Goal: Task Accomplishment & Management: Manage account settings

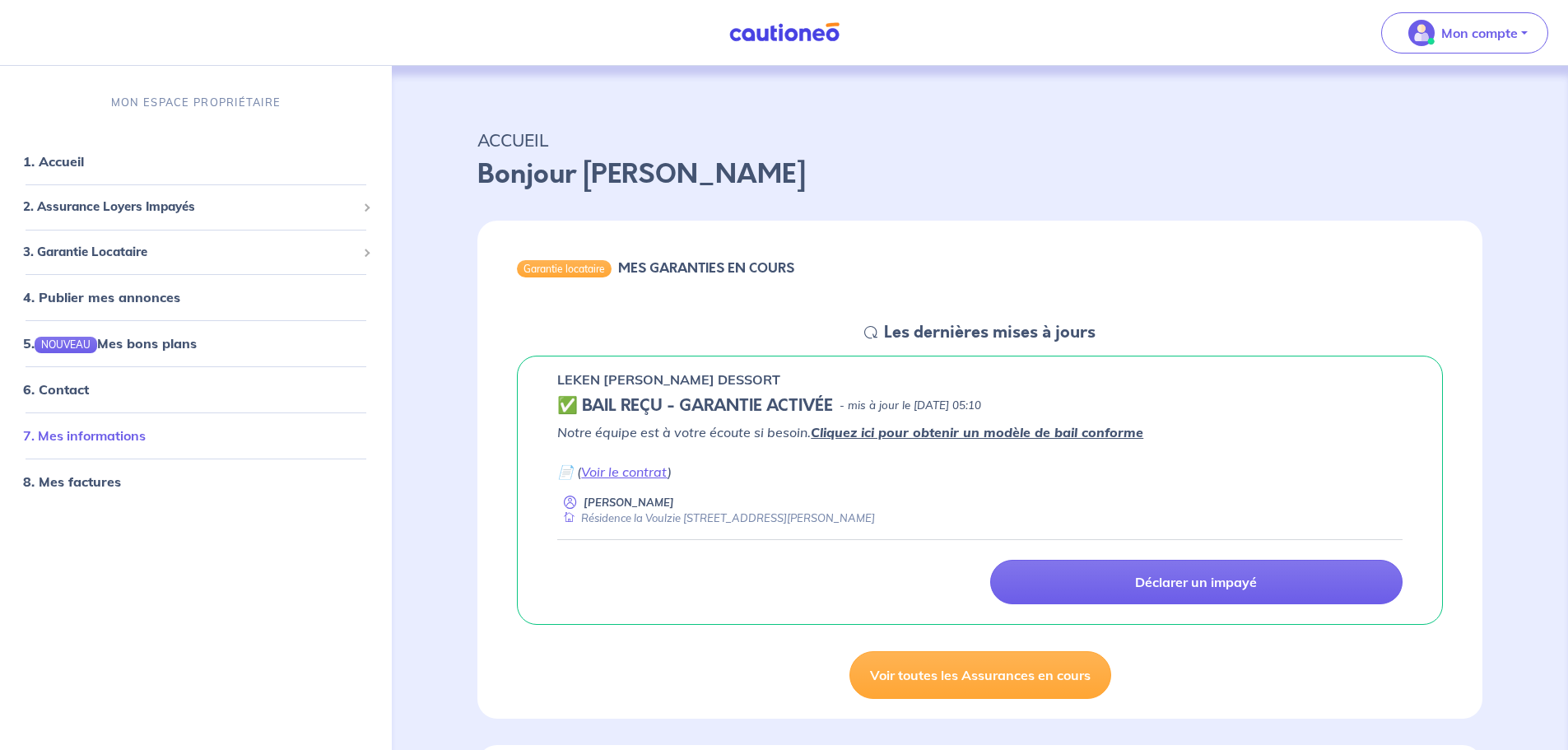
click at [110, 435] on link "7. Mes informations" at bounding box center [84, 436] width 122 height 17
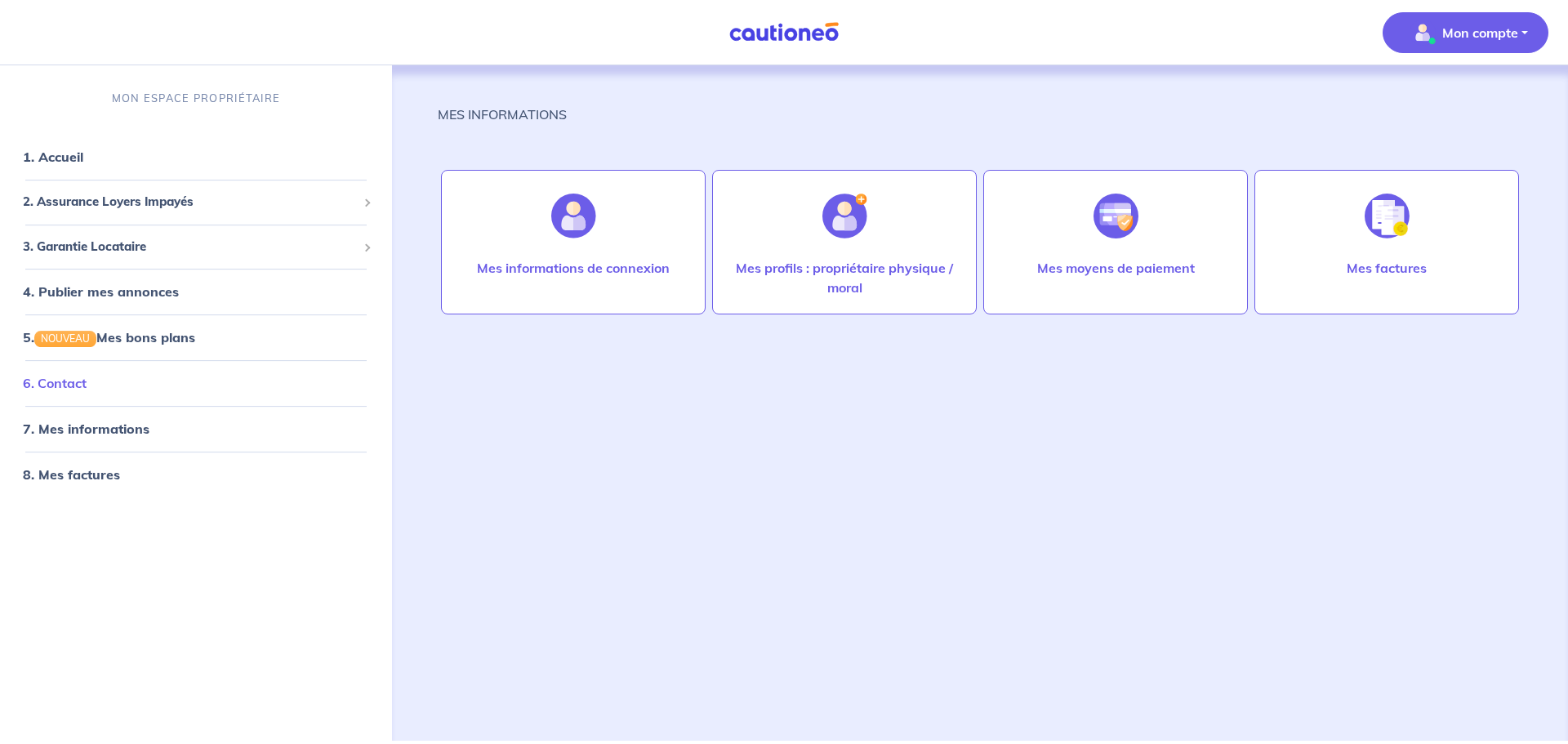
click at [66, 378] on link "6. Contact" at bounding box center [54, 383] width 64 height 17
click at [101, 198] on span "2. Assurance Loyers Impayés" at bounding box center [189, 201] width 334 height 19
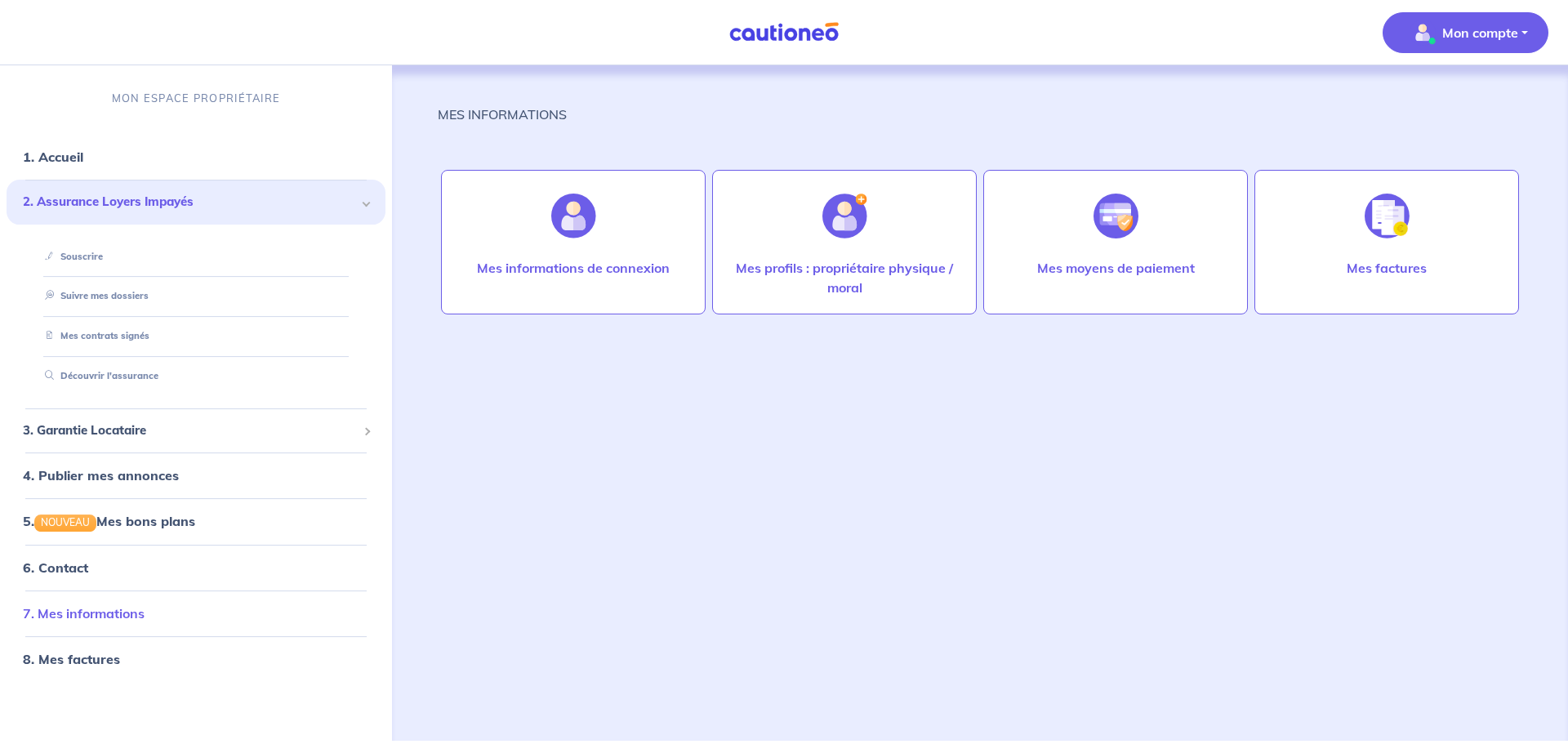
click at [59, 611] on link "7. Mes informations" at bounding box center [83, 613] width 121 height 17
click at [602, 249] on div at bounding box center [574, 215] width 71 height 84
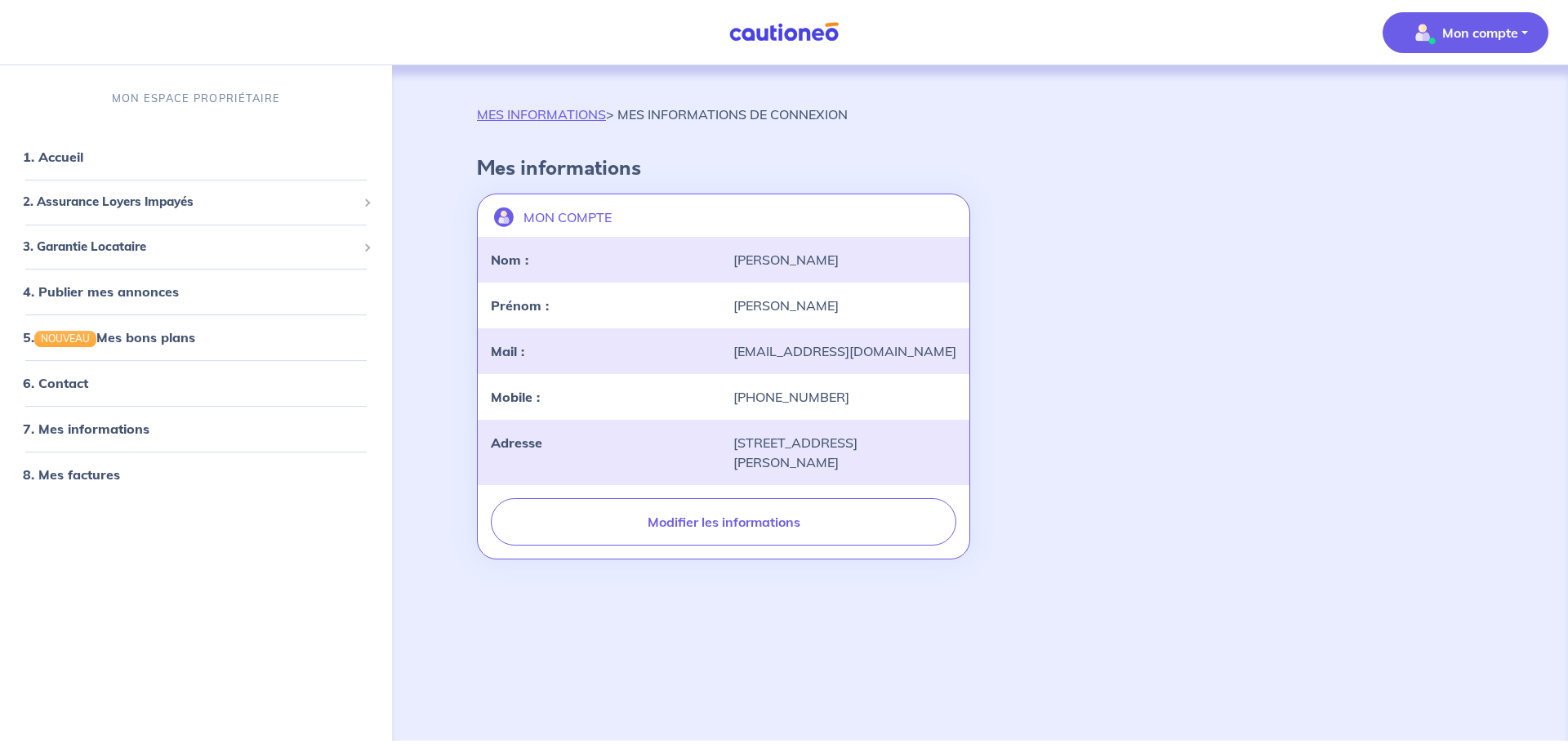
click at [572, 237] on div "Nom : [PERSON_NAME]" at bounding box center [723, 260] width 491 height 45
click at [1461, 27] on p "Mon compte" at bounding box center [1479, 33] width 76 height 20
click at [87, 427] on link "7. Mes informations" at bounding box center [83, 428] width 121 height 17
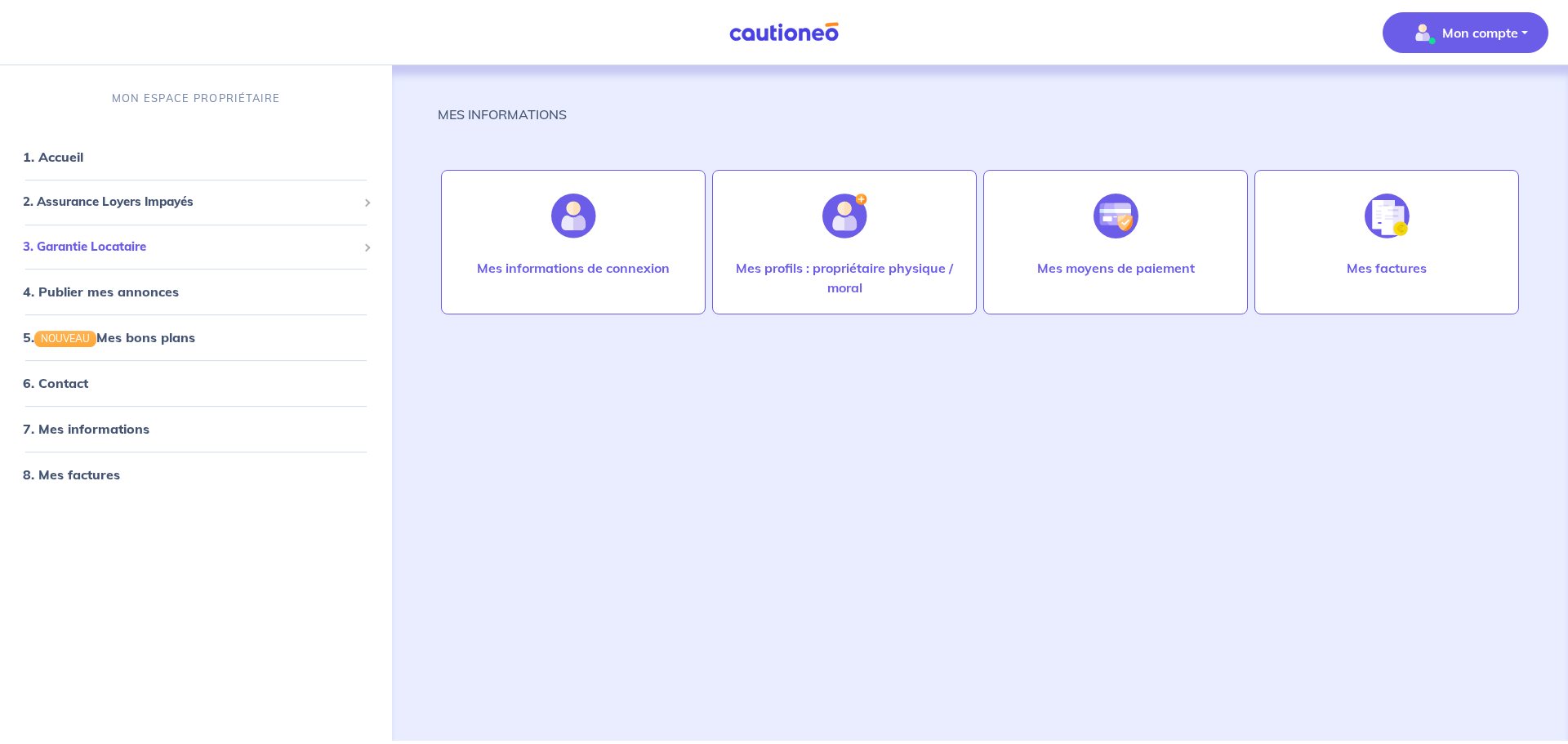
click at [114, 242] on span "3. Garantie Locataire" at bounding box center [189, 247] width 334 height 19
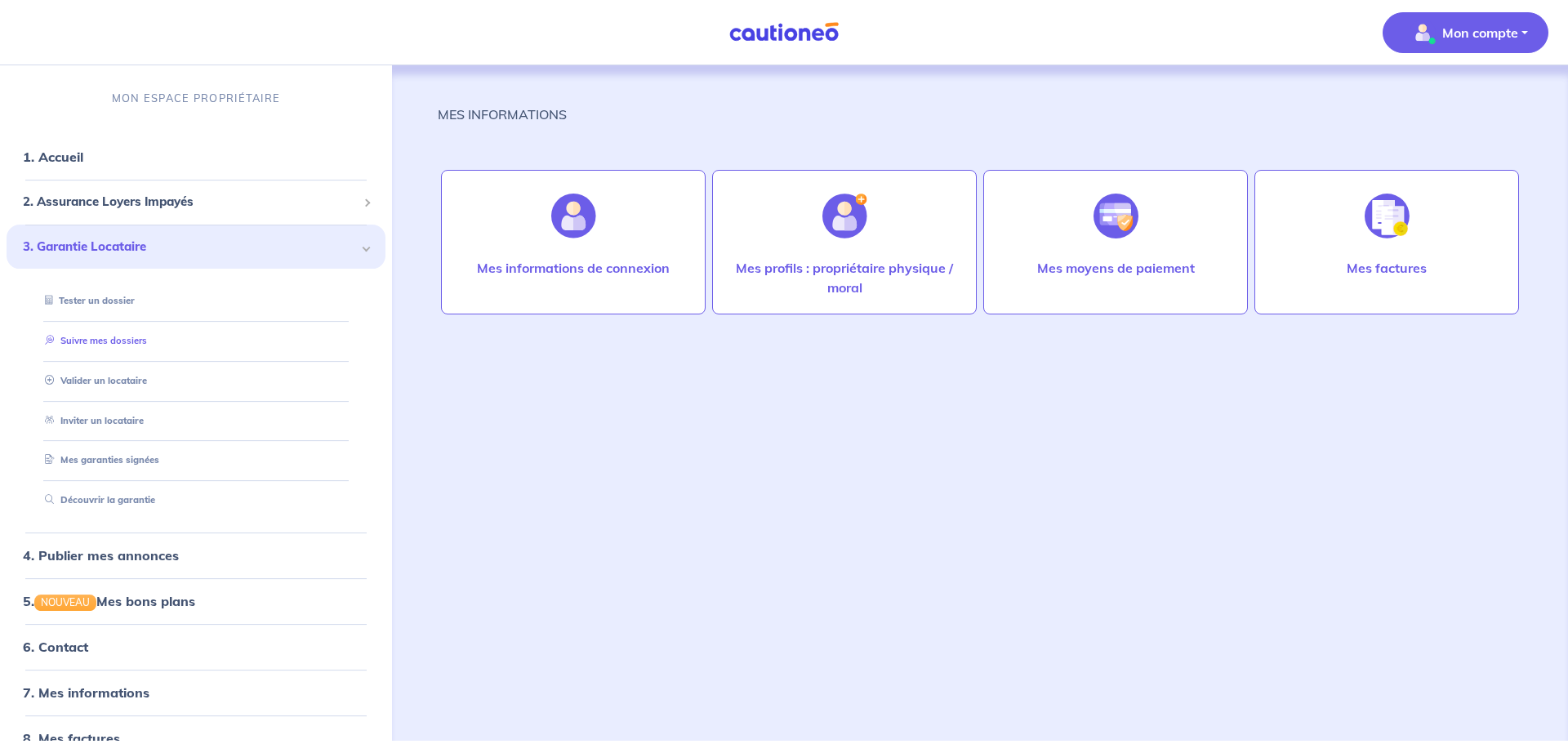
click at [129, 336] on link "Suivre mes dossiers" at bounding box center [93, 340] width 108 height 12
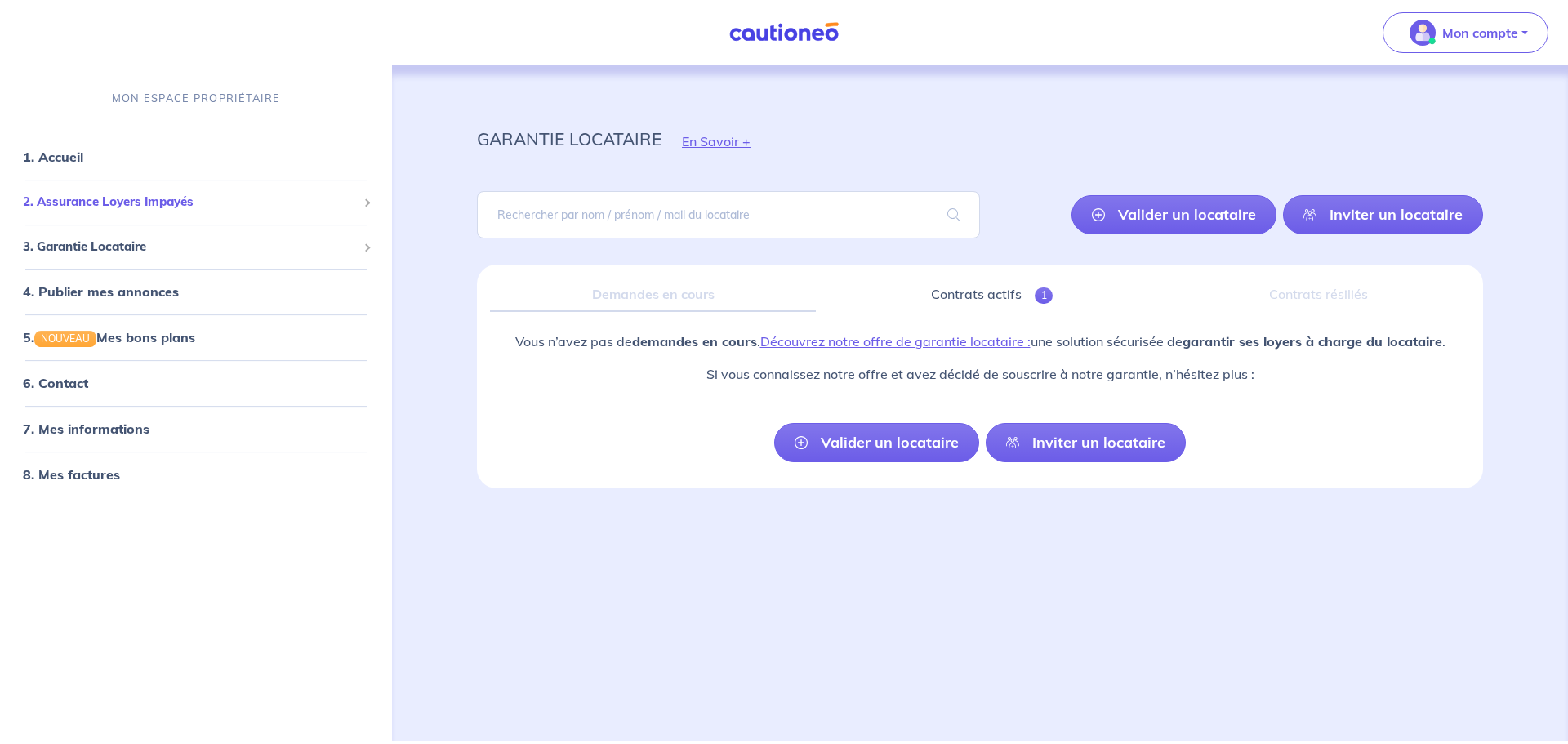
click at [93, 201] on span "2. Assurance Loyers Impayés" at bounding box center [189, 201] width 334 height 19
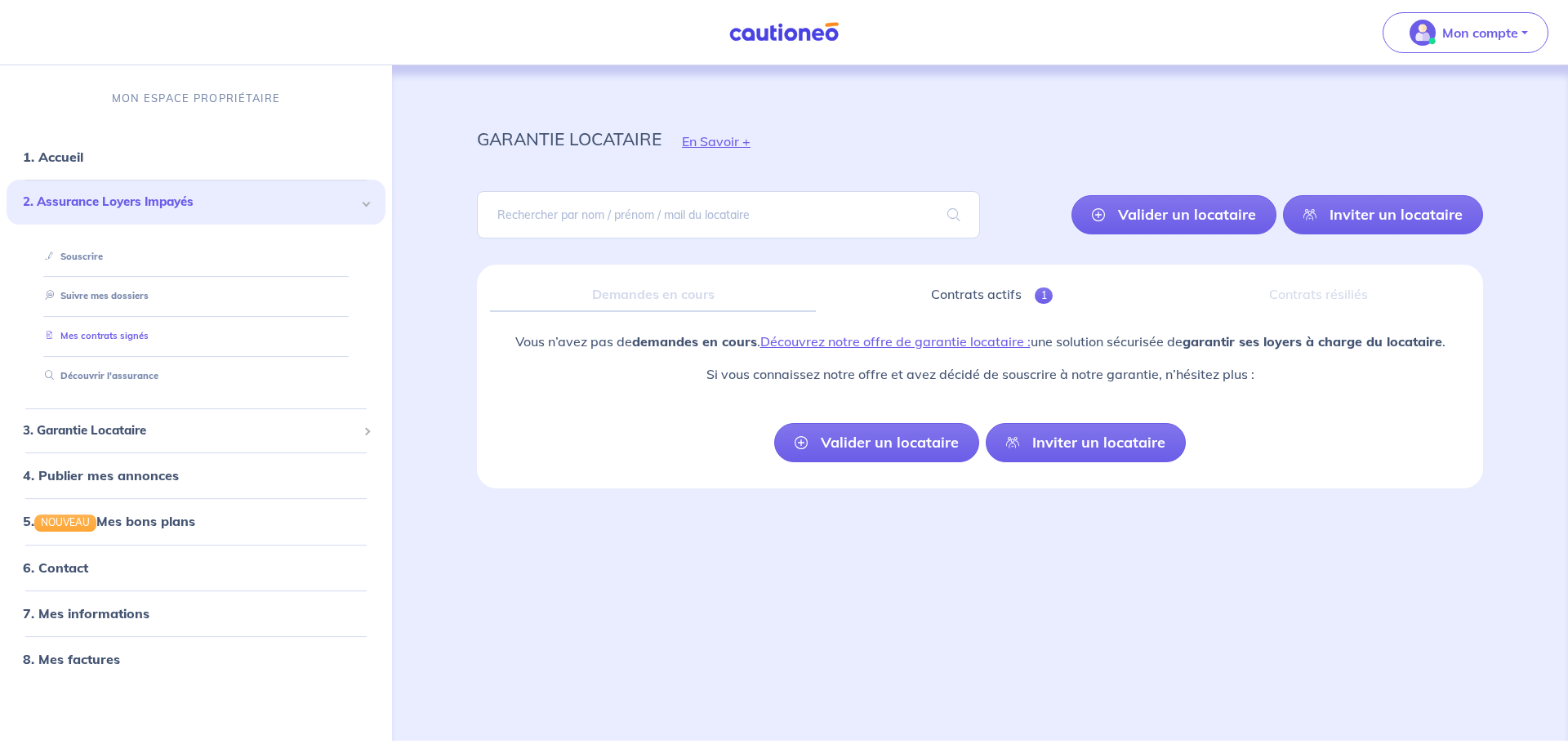
click at [95, 335] on link "Mes contrats signés" at bounding box center [94, 335] width 110 height 12
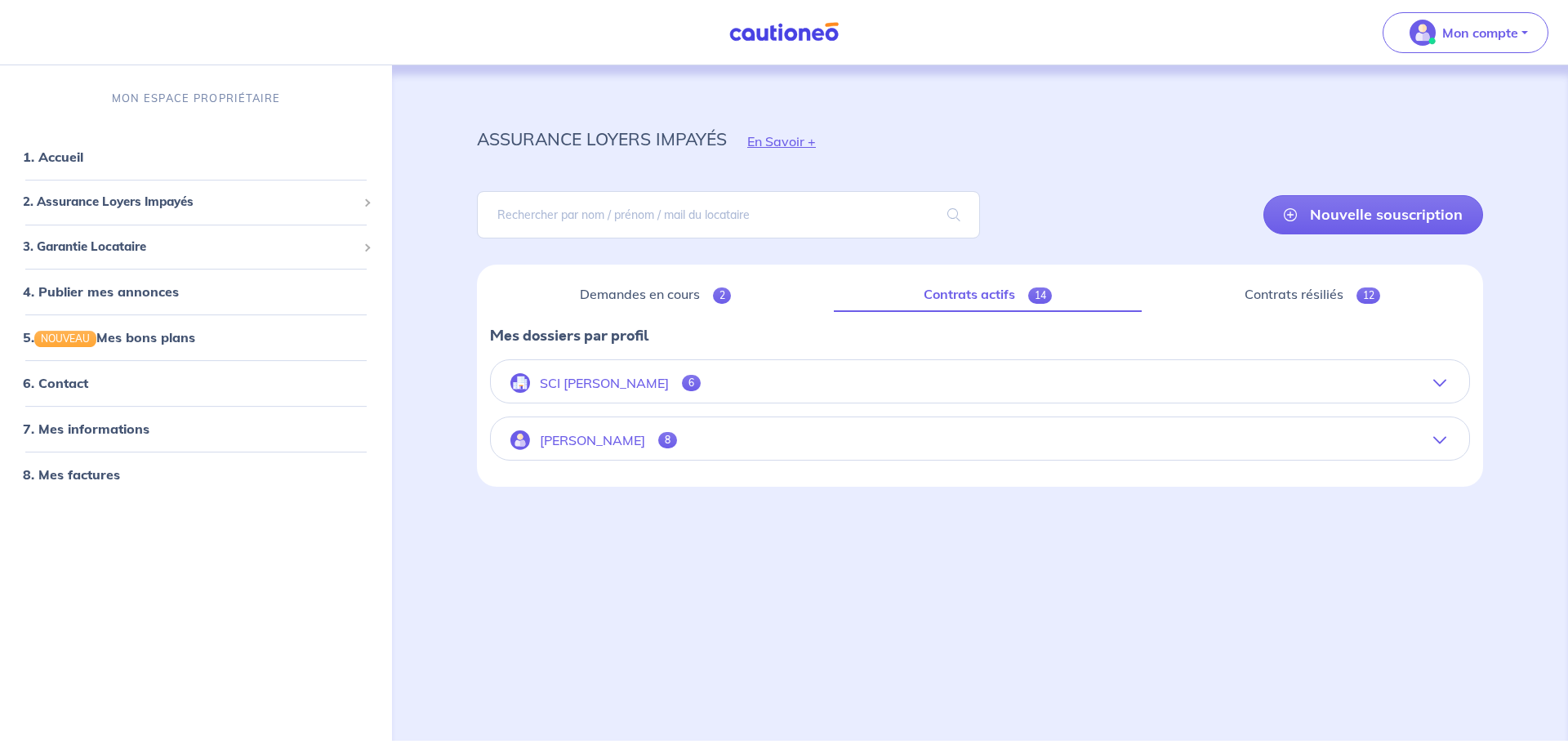
click at [658, 434] on span "8" at bounding box center [667, 440] width 19 height 17
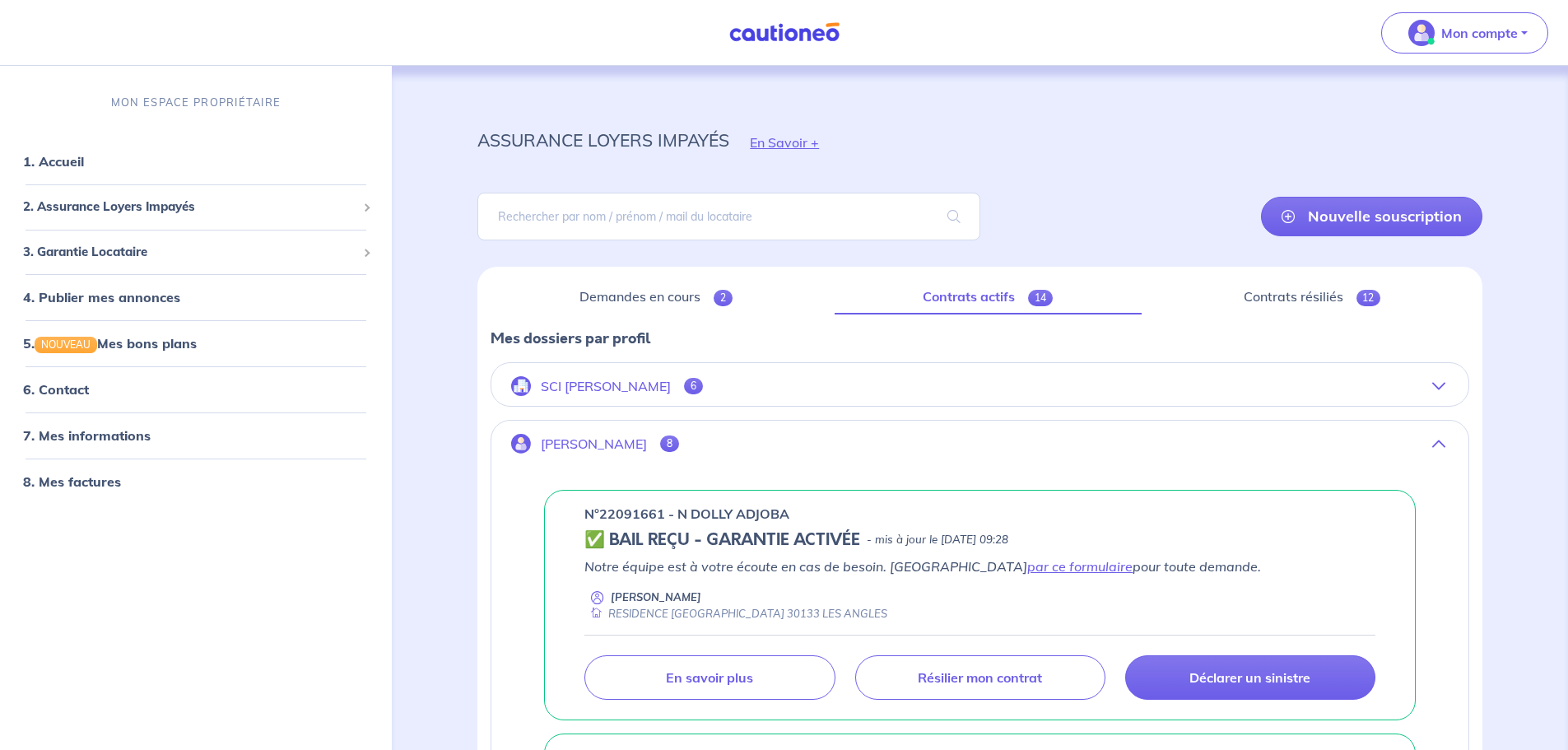
click at [625, 382] on button "SCI [PERSON_NAME] 6" at bounding box center [979, 386] width 977 height 40
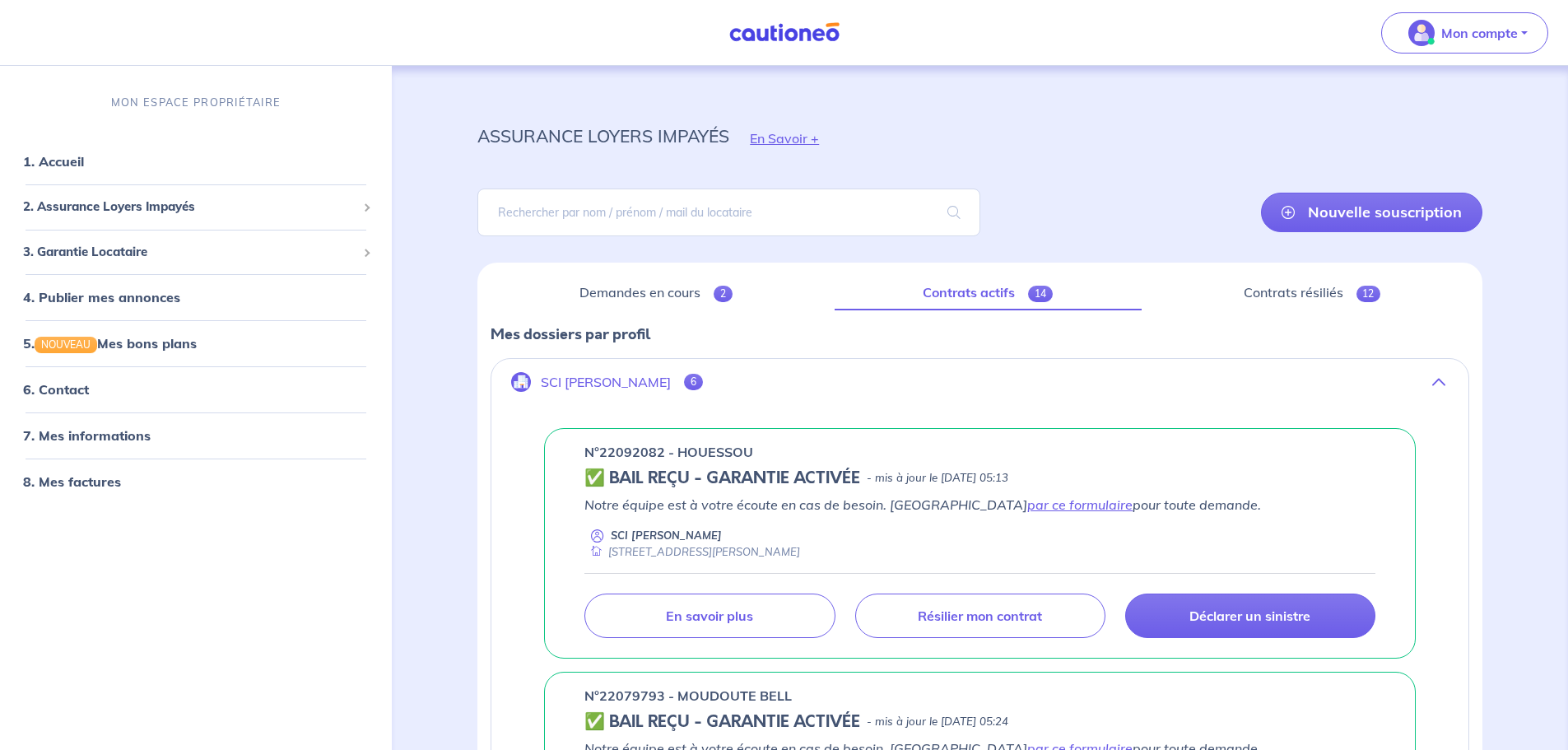
scroll to position [3, 0]
click at [1044, 293] on span "14" at bounding box center [1040, 294] width 25 height 17
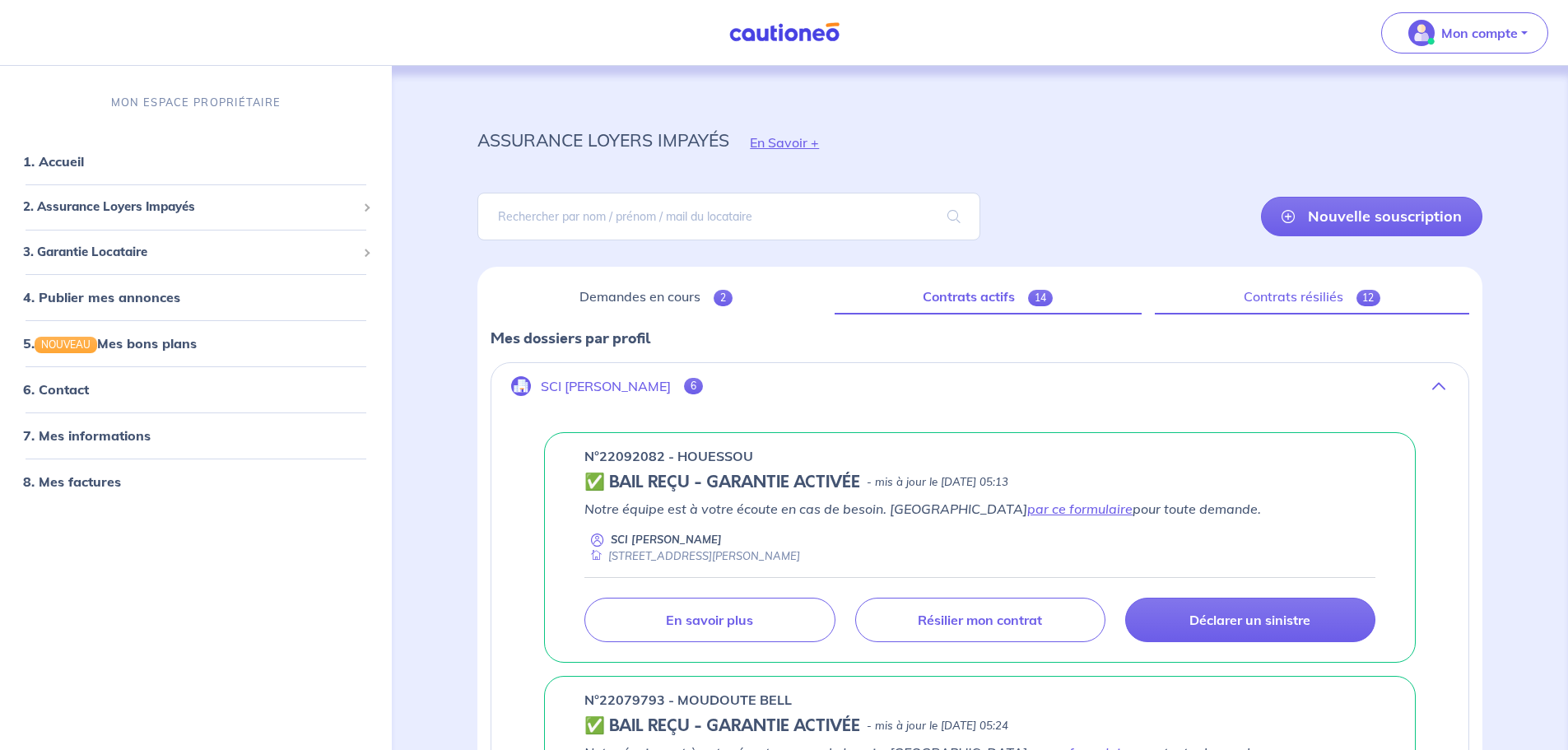
click at [1369, 300] on span "12" at bounding box center [1368, 297] width 25 height 17
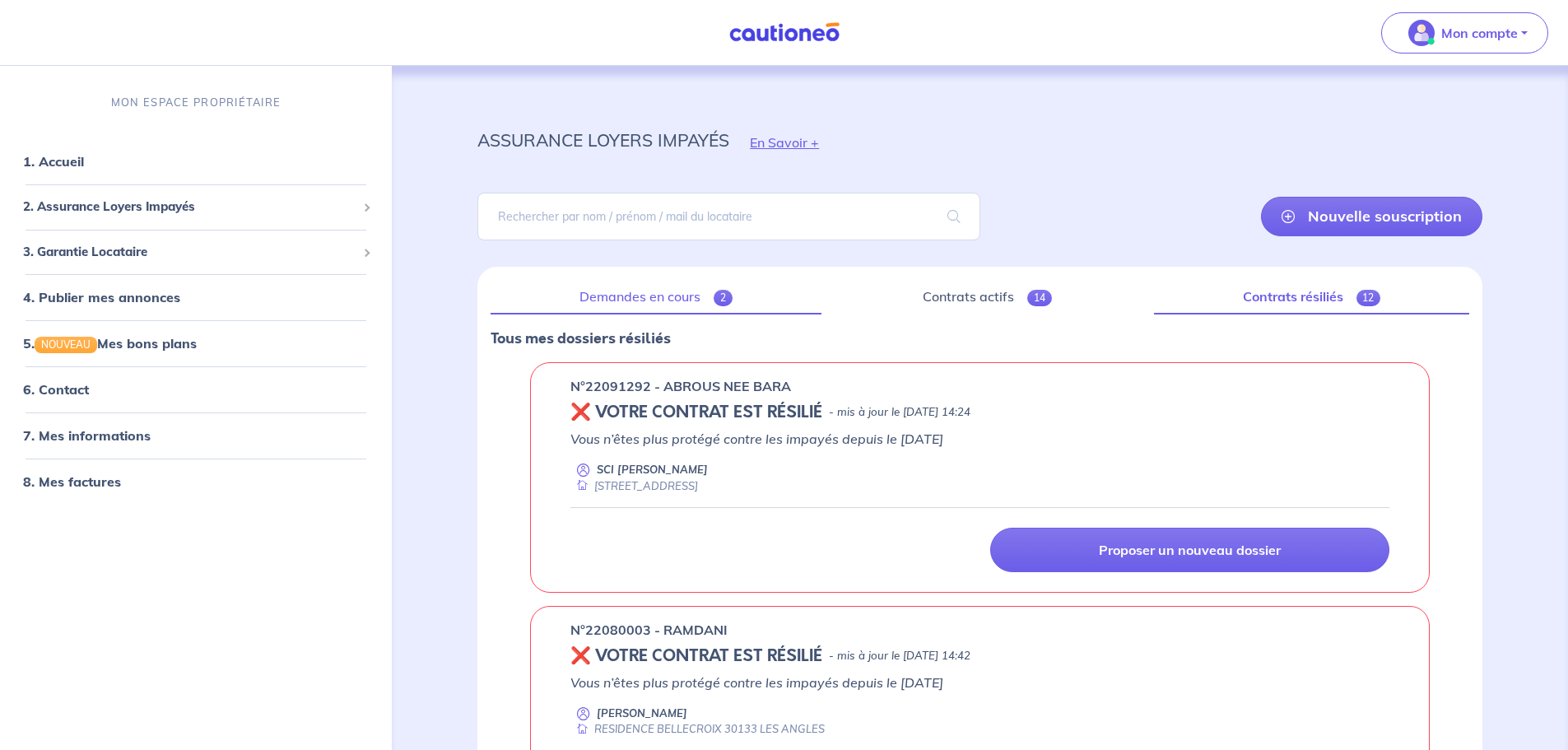
click at [725, 297] on span "2" at bounding box center [723, 297] width 19 height 17
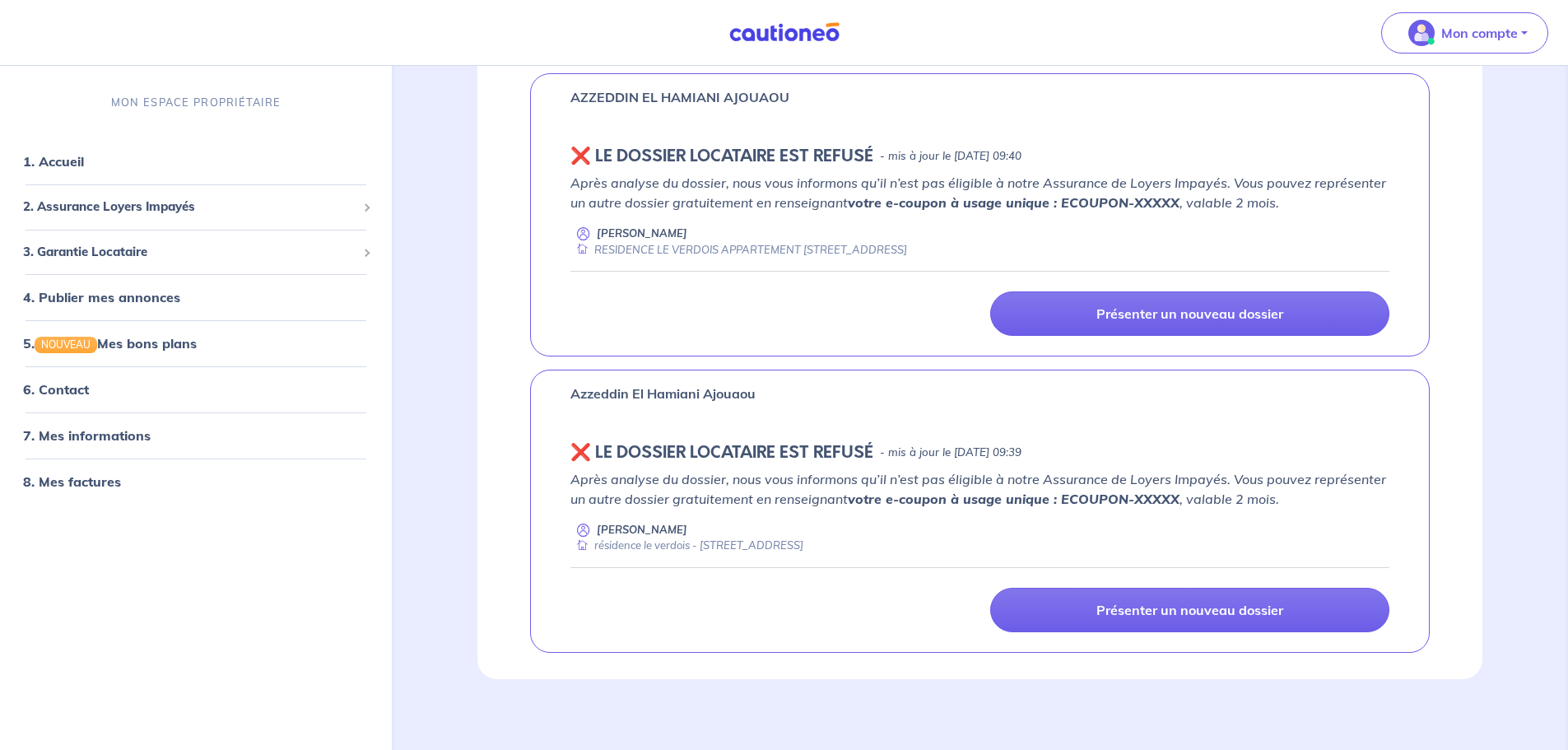
scroll to position [297, 0]
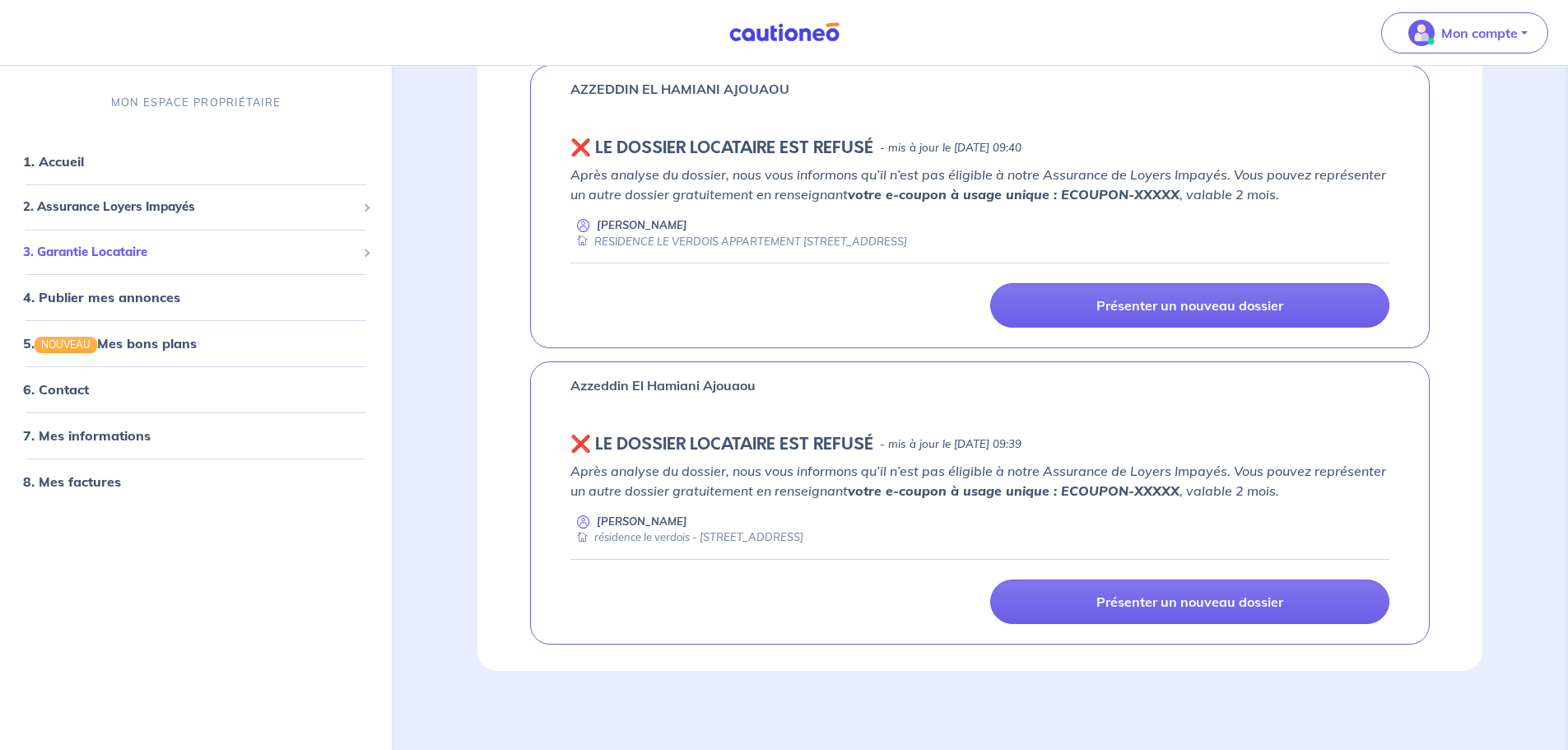
click at [78, 255] on span "3. Garantie Locataire" at bounding box center [189, 252] width 333 height 19
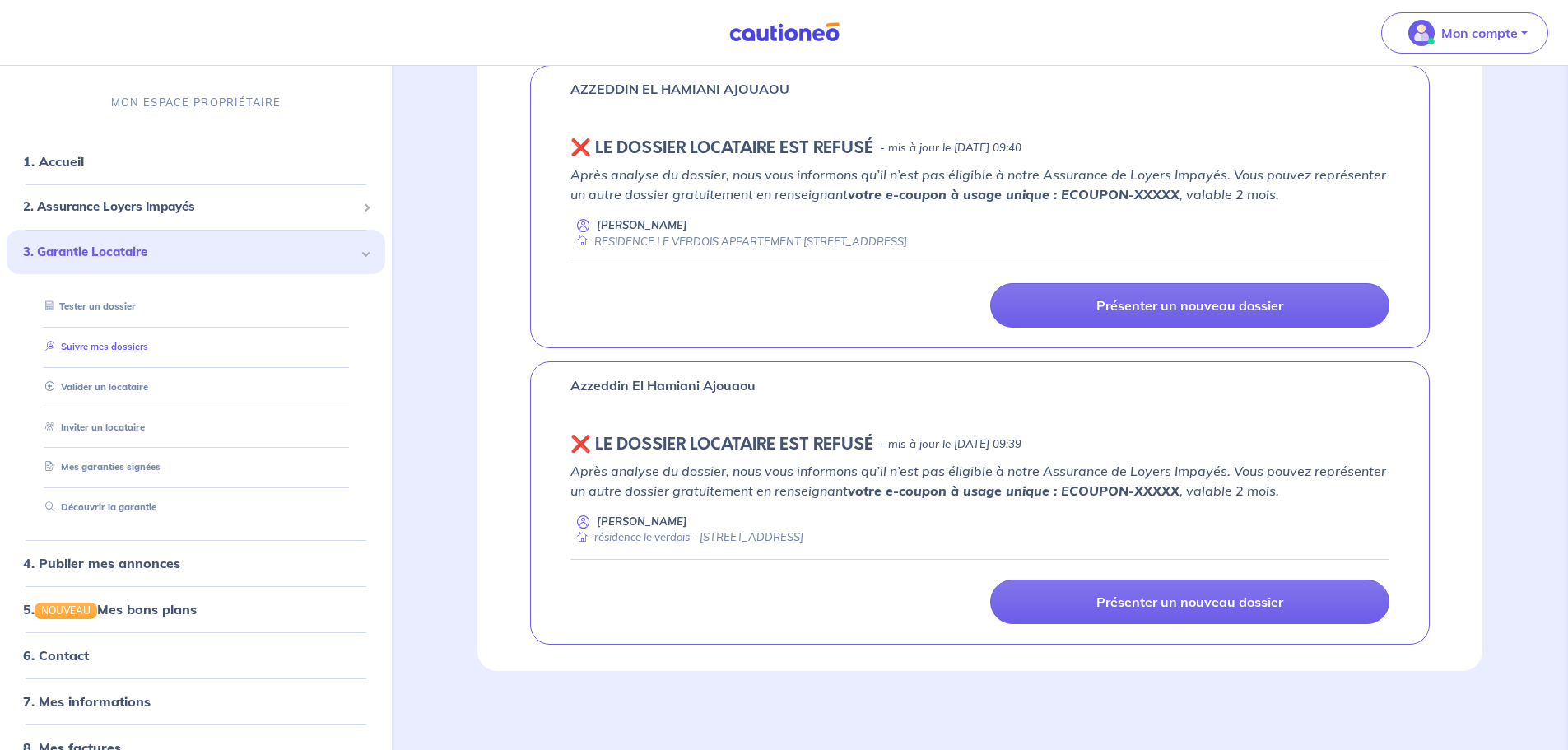
click at [147, 347] on link "Suivre mes dossiers" at bounding box center [93, 347] width 109 height 12
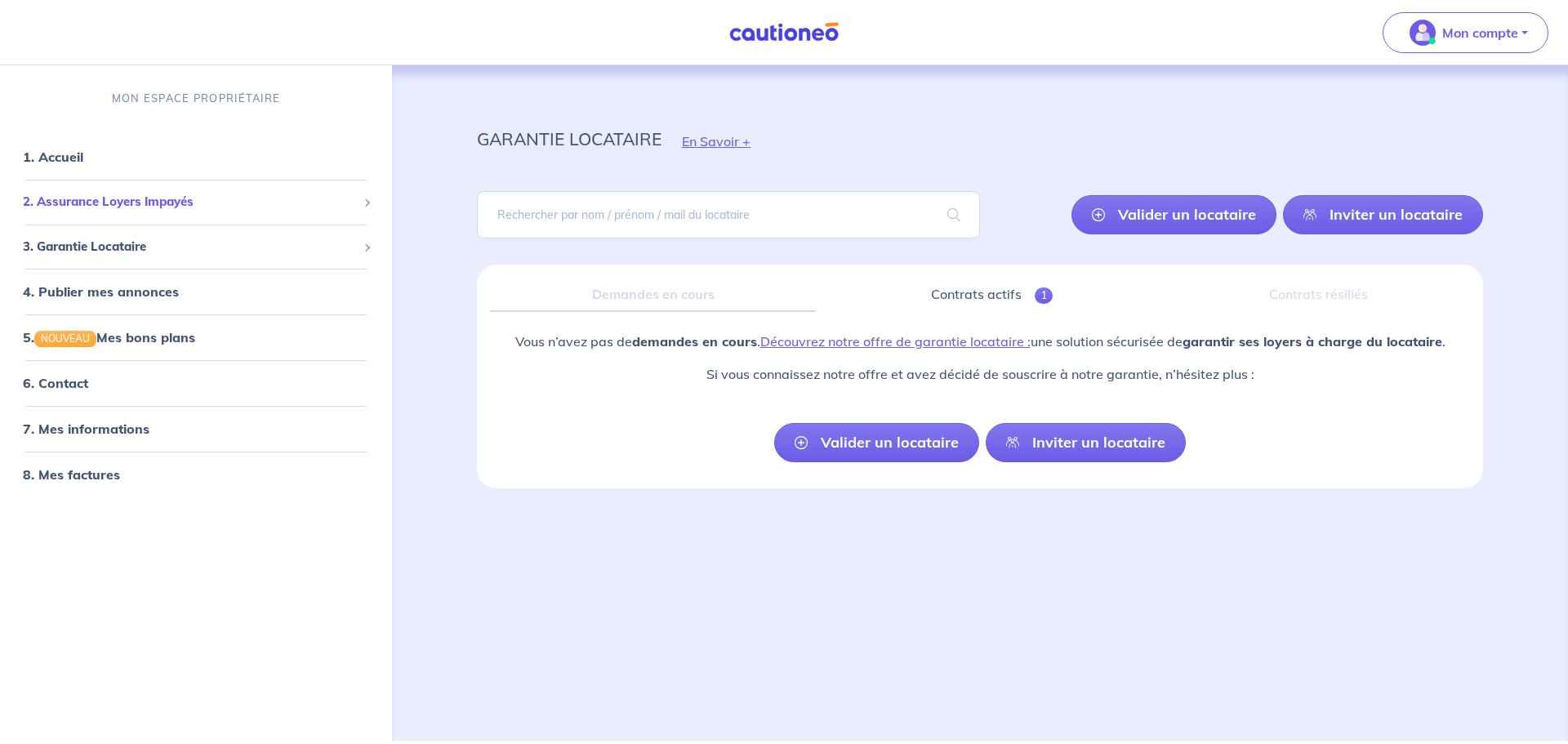
click at [100, 195] on span "2. Assurance Loyers Impayés" at bounding box center [189, 201] width 334 height 19
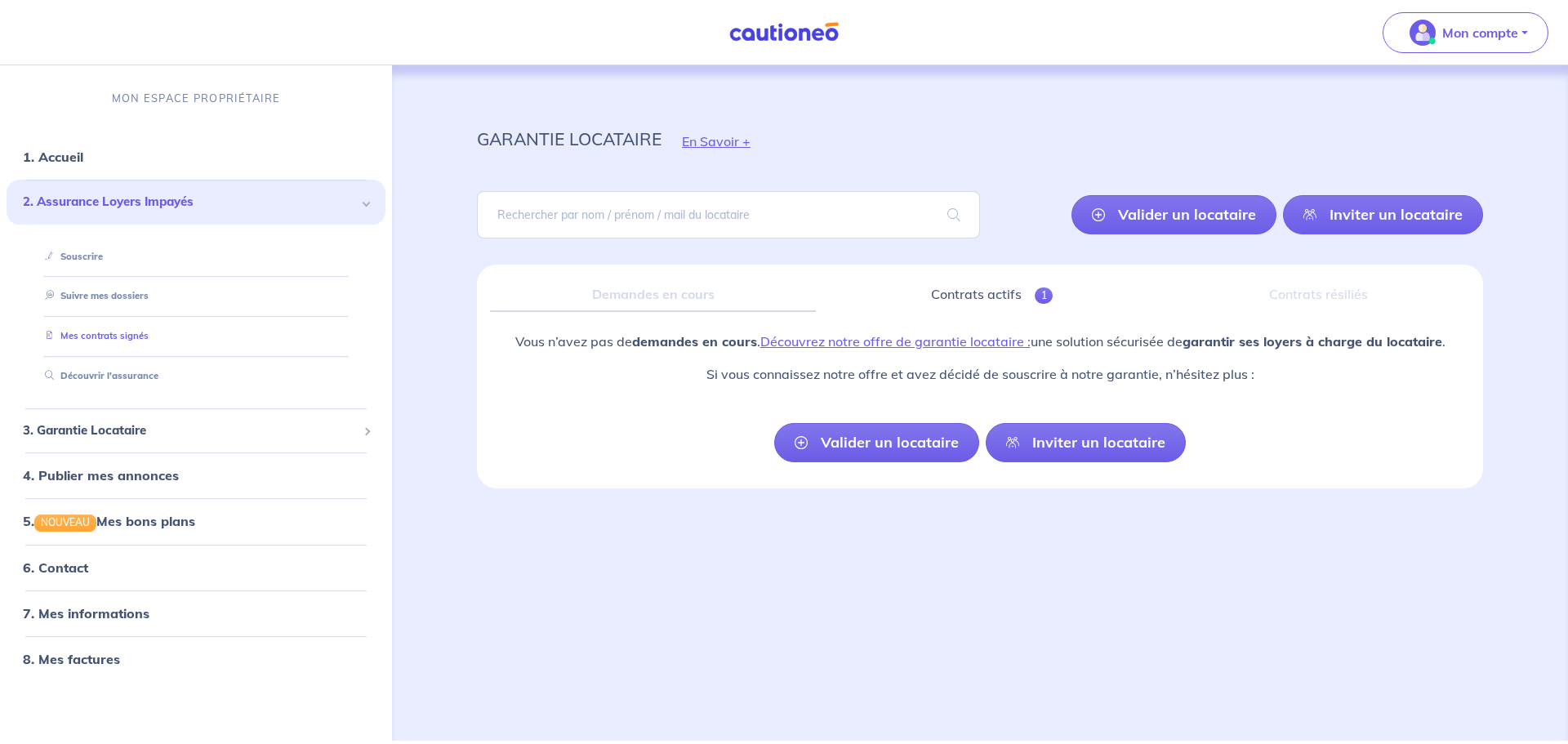
click at [114, 330] on link "Mes contrats signés" at bounding box center [94, 335] width 110 height 12
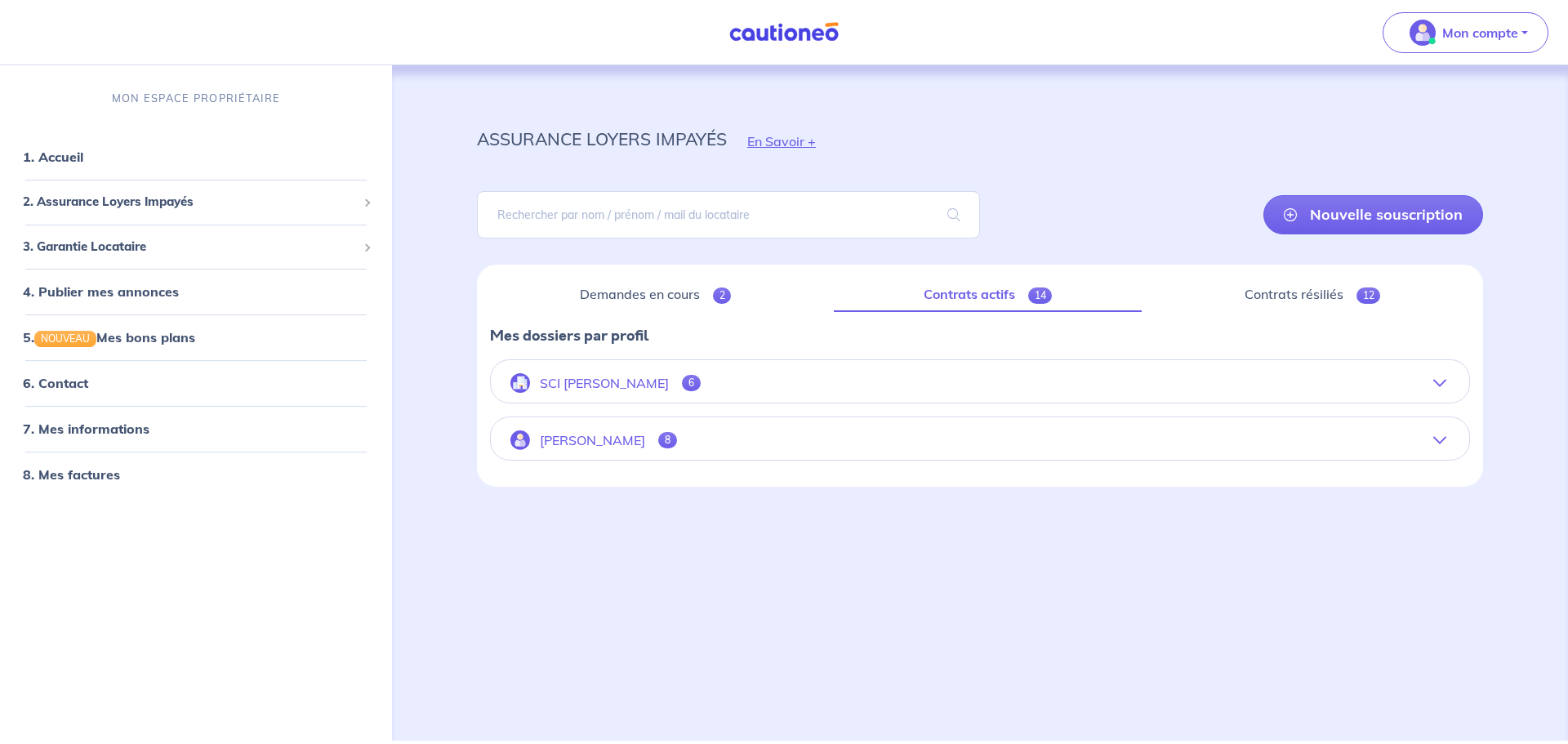
click at [658, 440] on span "8" at bounding box center [667, 440] width 19 height 17
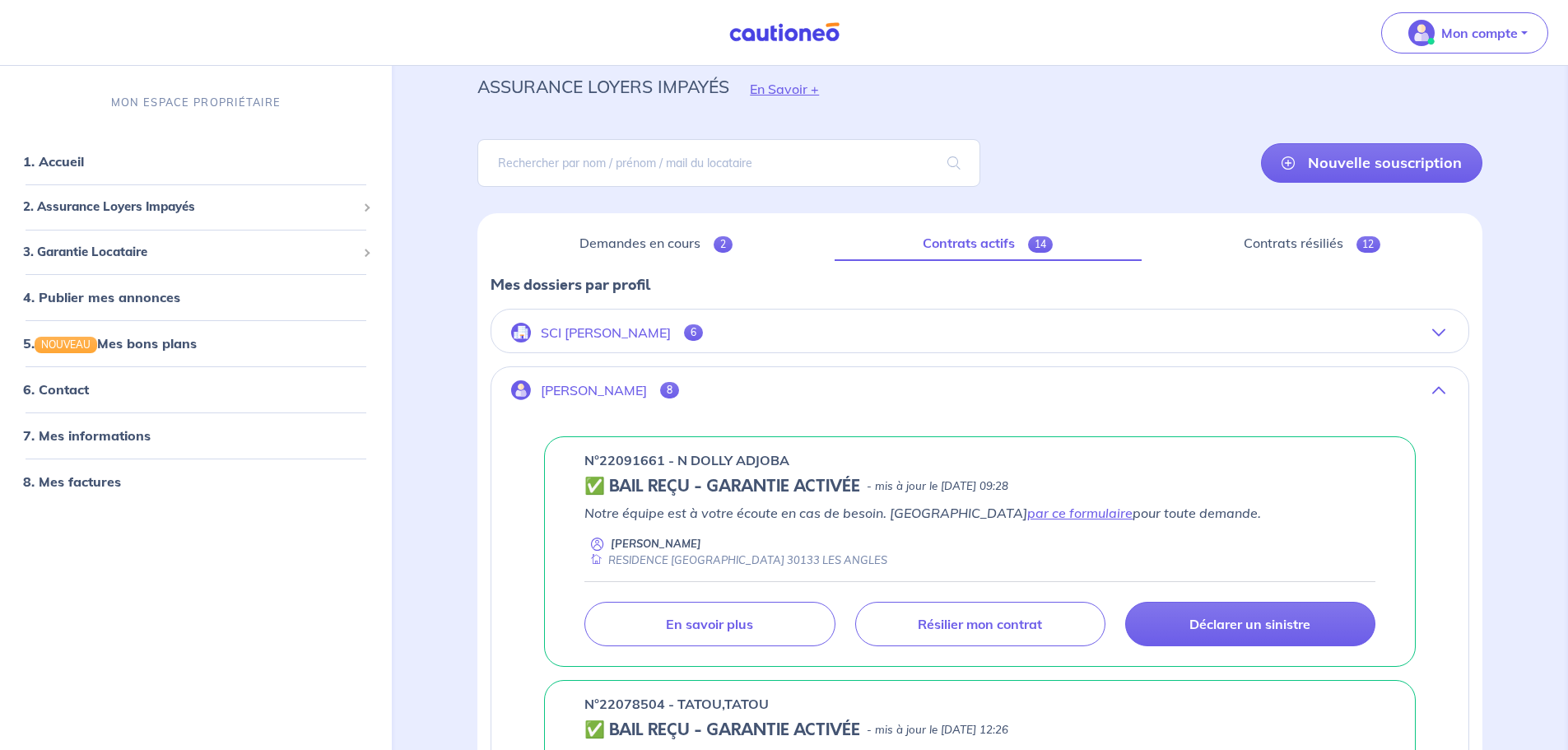
scroll to position [83, 0]
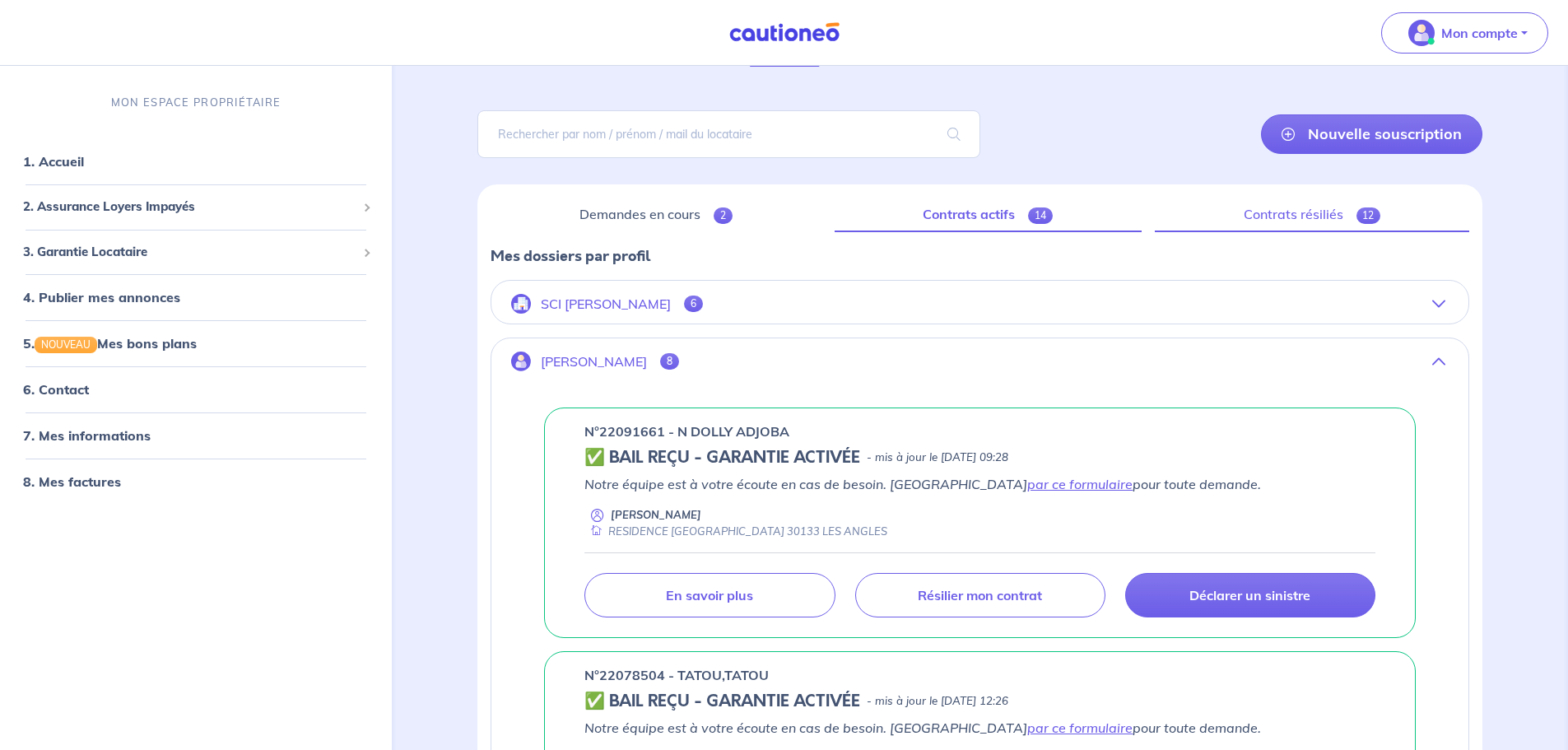
click at [1369, 214] on span "12" at bounding box center [1368, 216] width 25 height 17
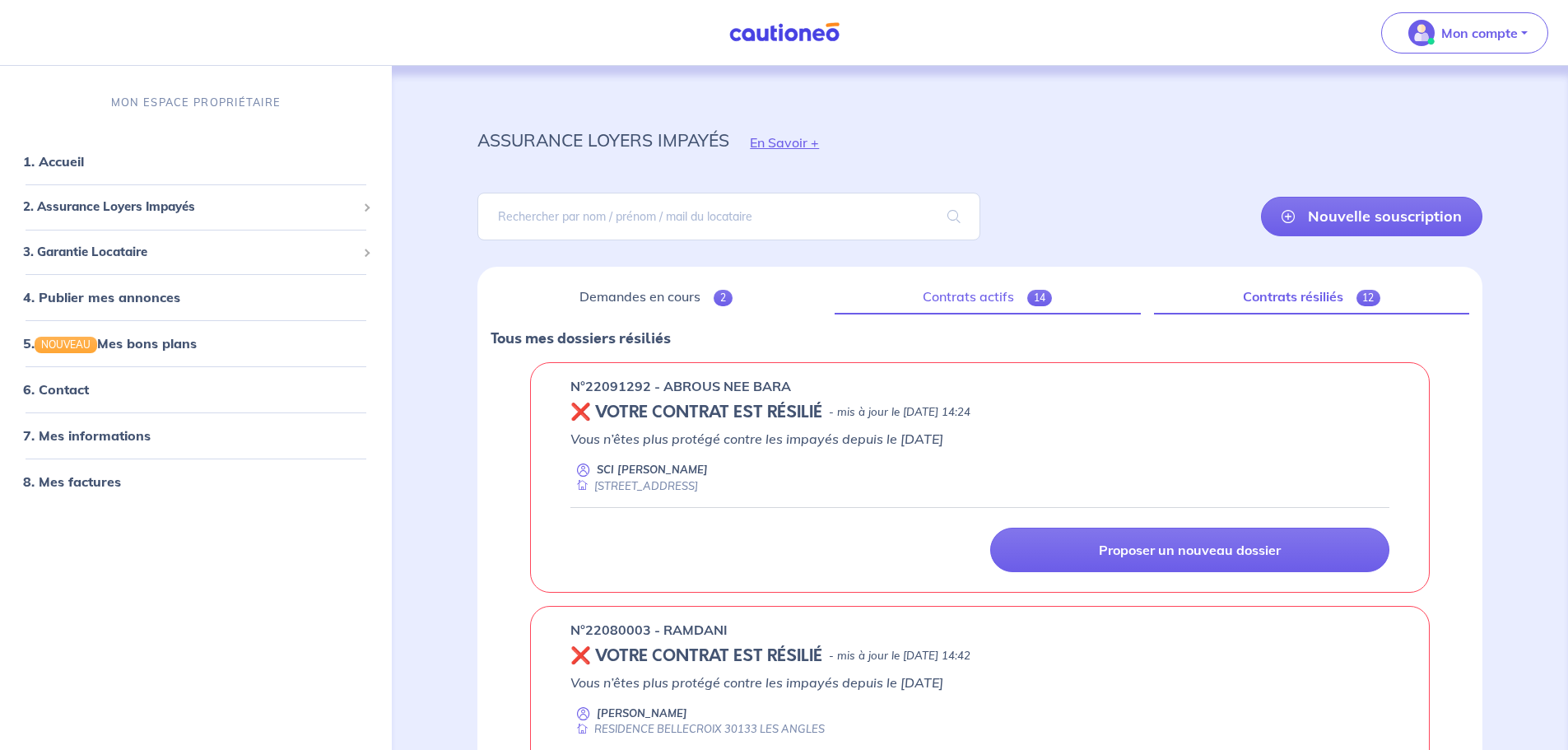
click at [1045, 298] on span "14" at bounding box center [1039, 297] width 25 height 17
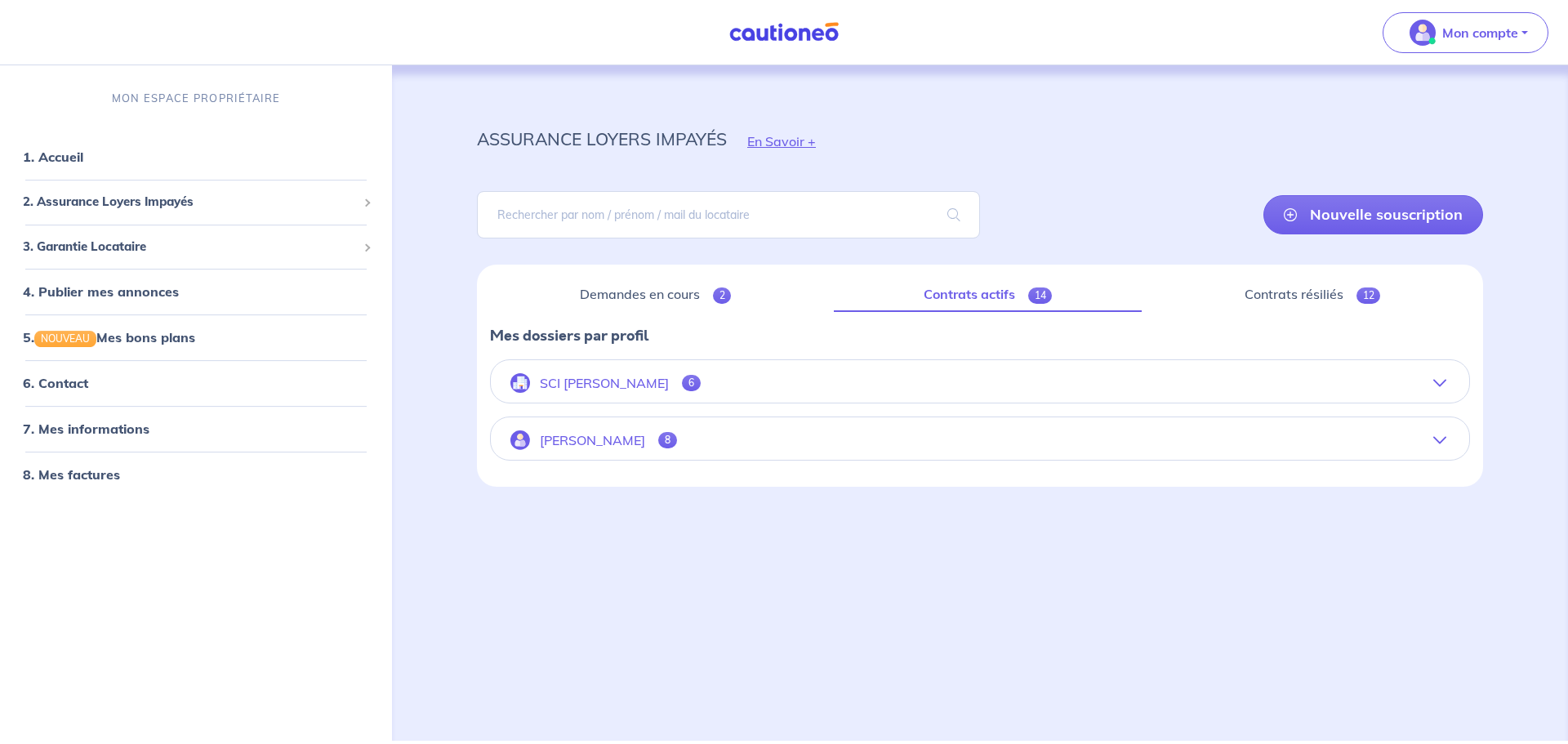
click at [658, 433] on span "8" at bounding box center [667, 440] width 19 height 17
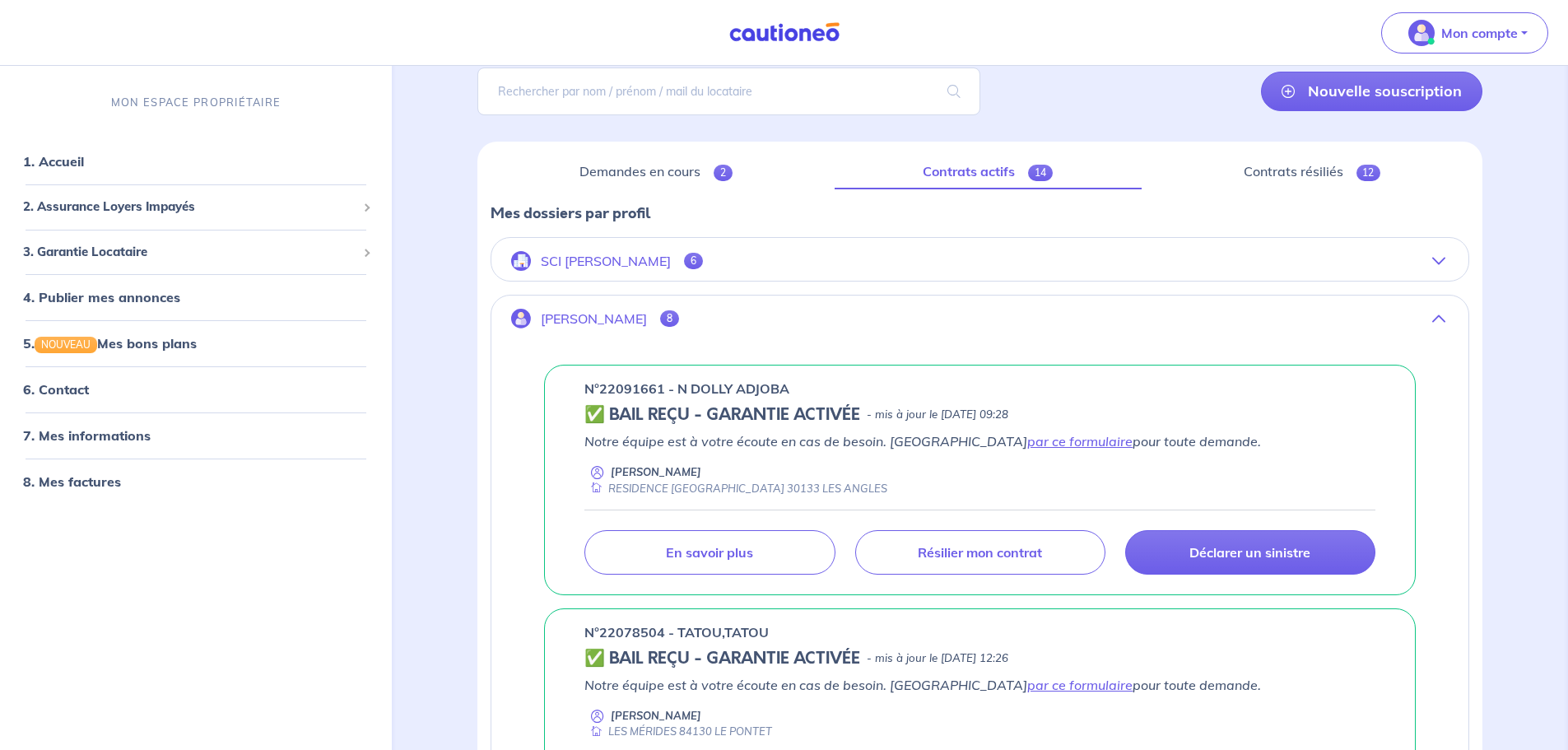
scroll to position [165, 0]
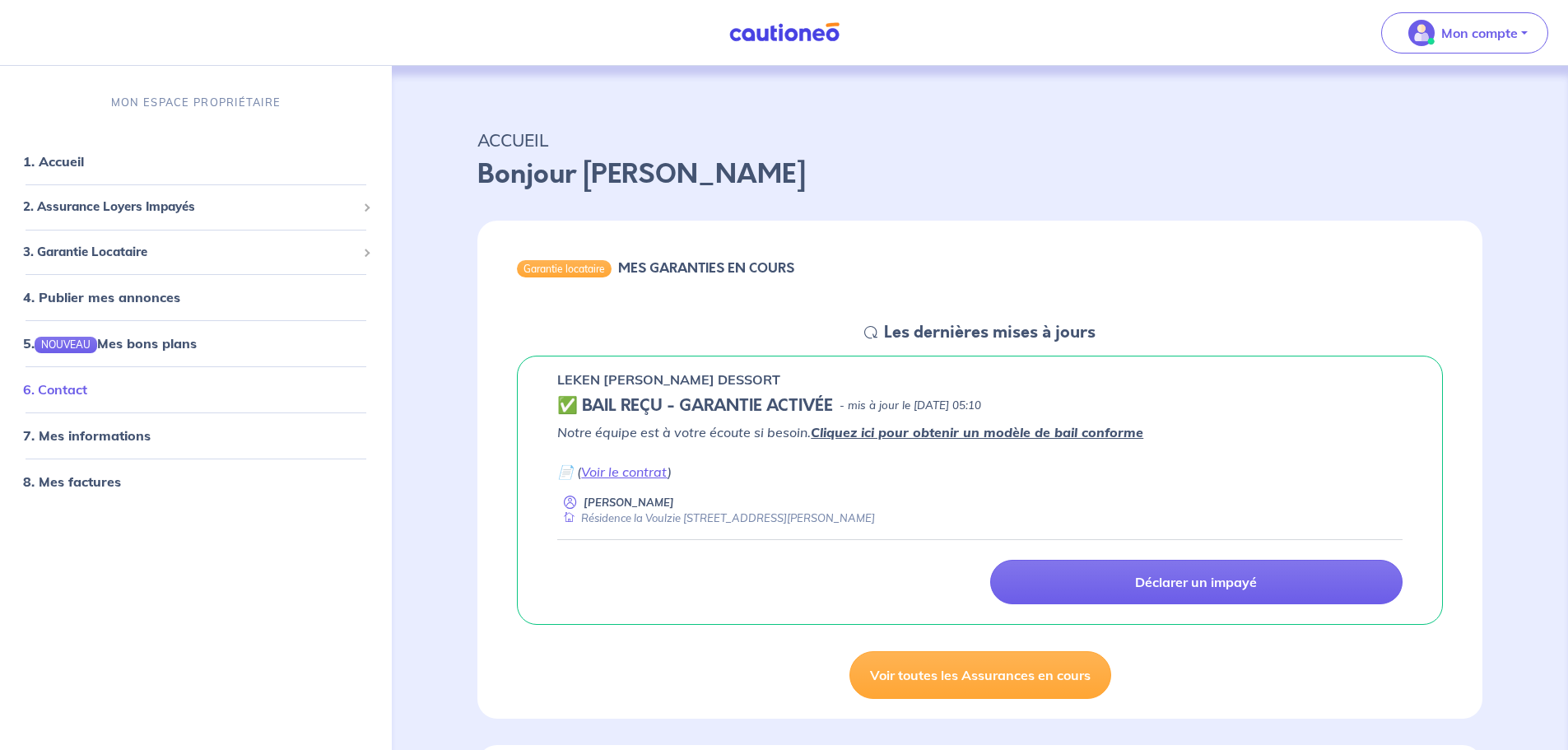
click at [60, 381] on link "6. Contact" at bounding box center [55, 389] width 65 height 17
click at [1000, 674] on link "Voir toutes les Assurances en cours" at bounding box center [979, 675] width 261 height 48
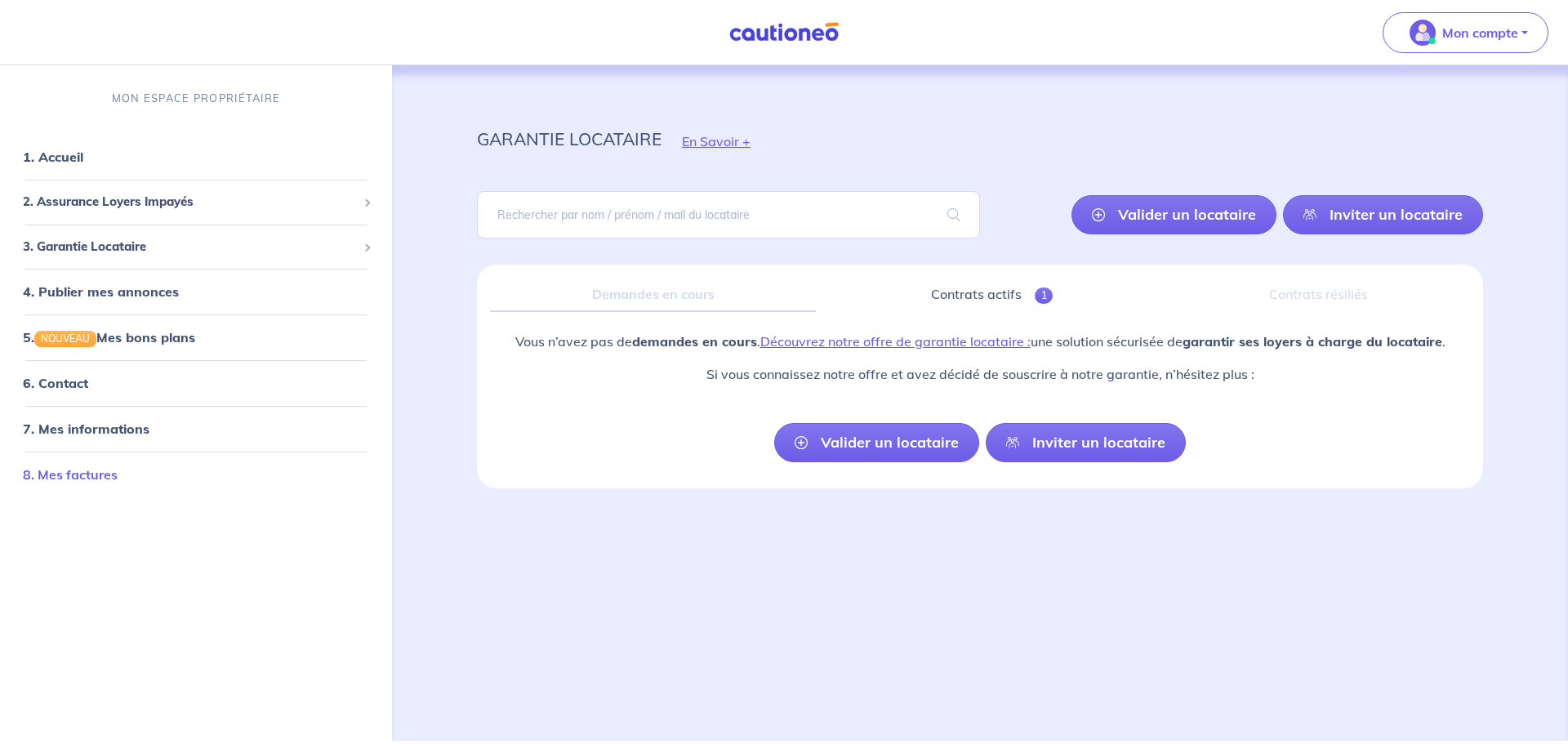
click at [86, 474] on link "8. Mes factures" at bounding box center [70, 475] width 95 height 17
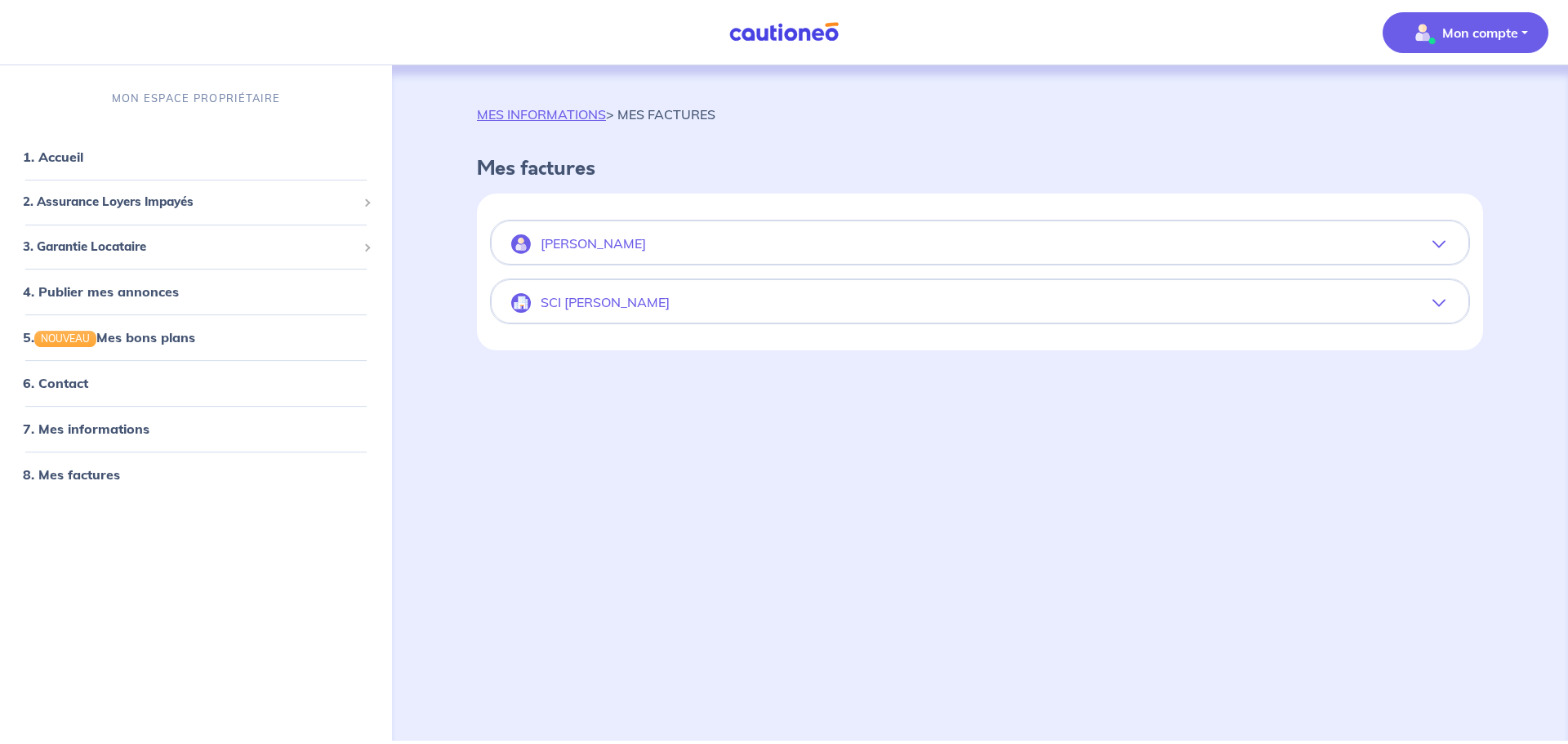
click at [573, 241] on p "[PERSON_NAME]" at bounding box center [593, 244] width 106 height 16
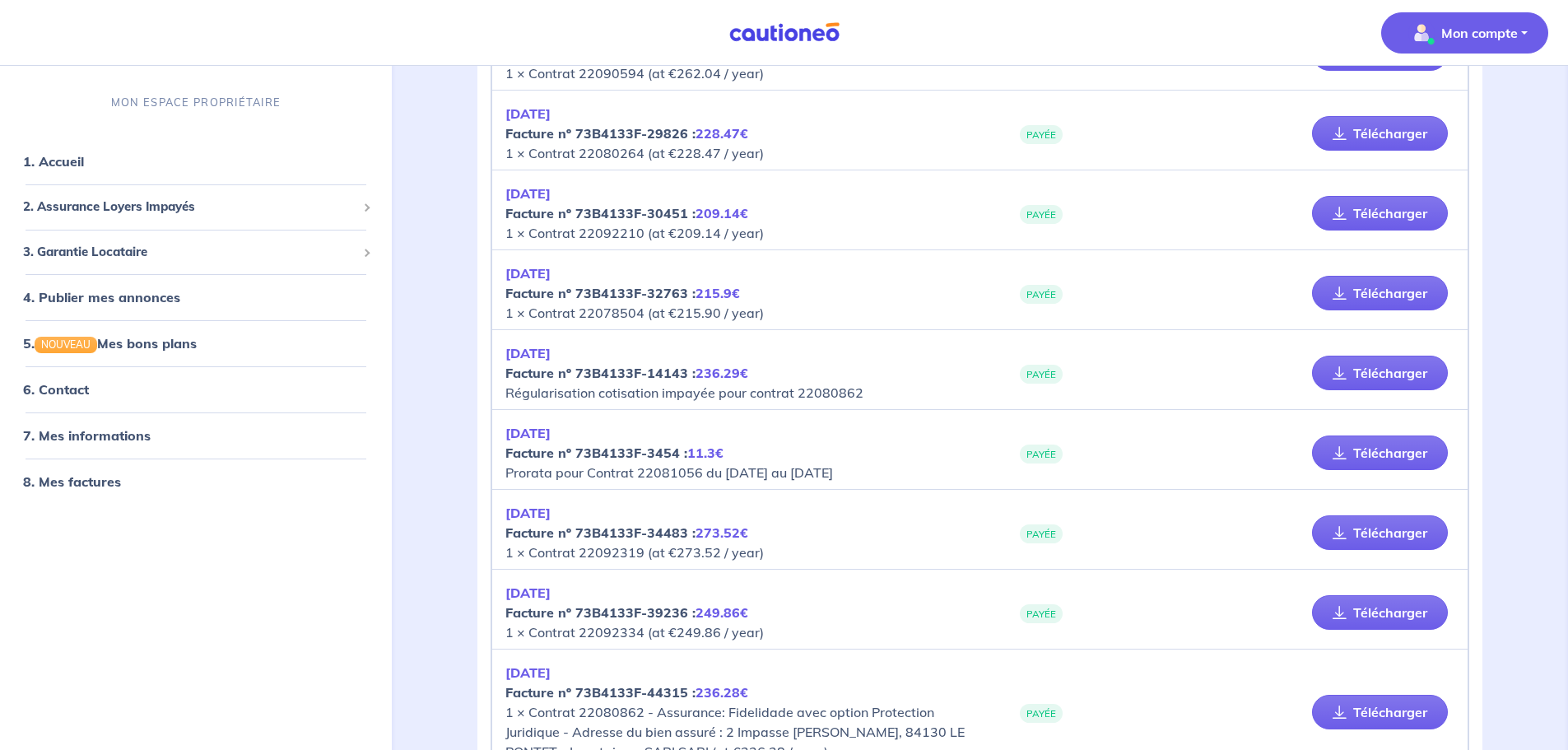
scroll to position [1851, 0]
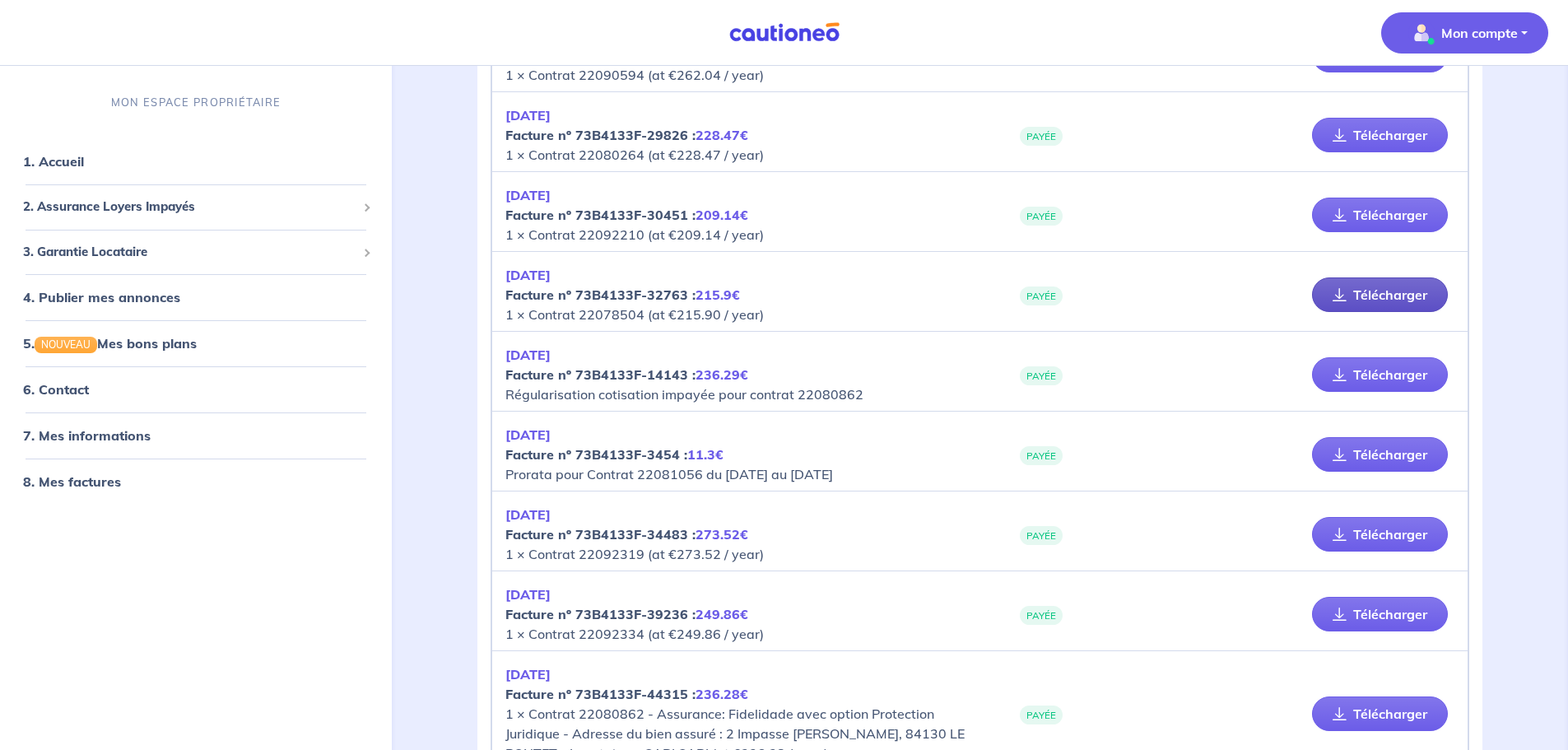
click at [1404, 301] on link "Télécharger" at bounding box center [1380, 294] width 136 height 35
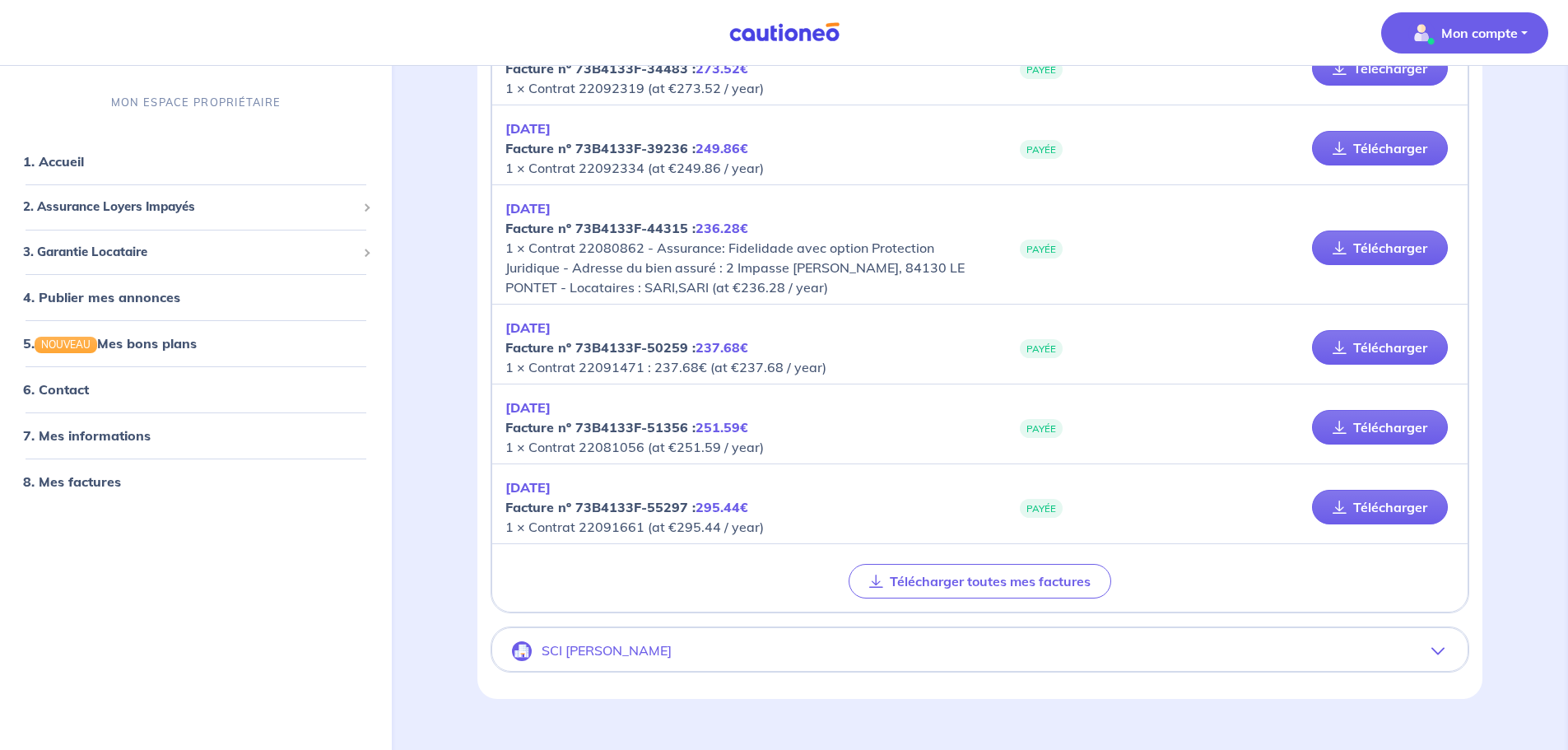
scroll to position [2345, 0]
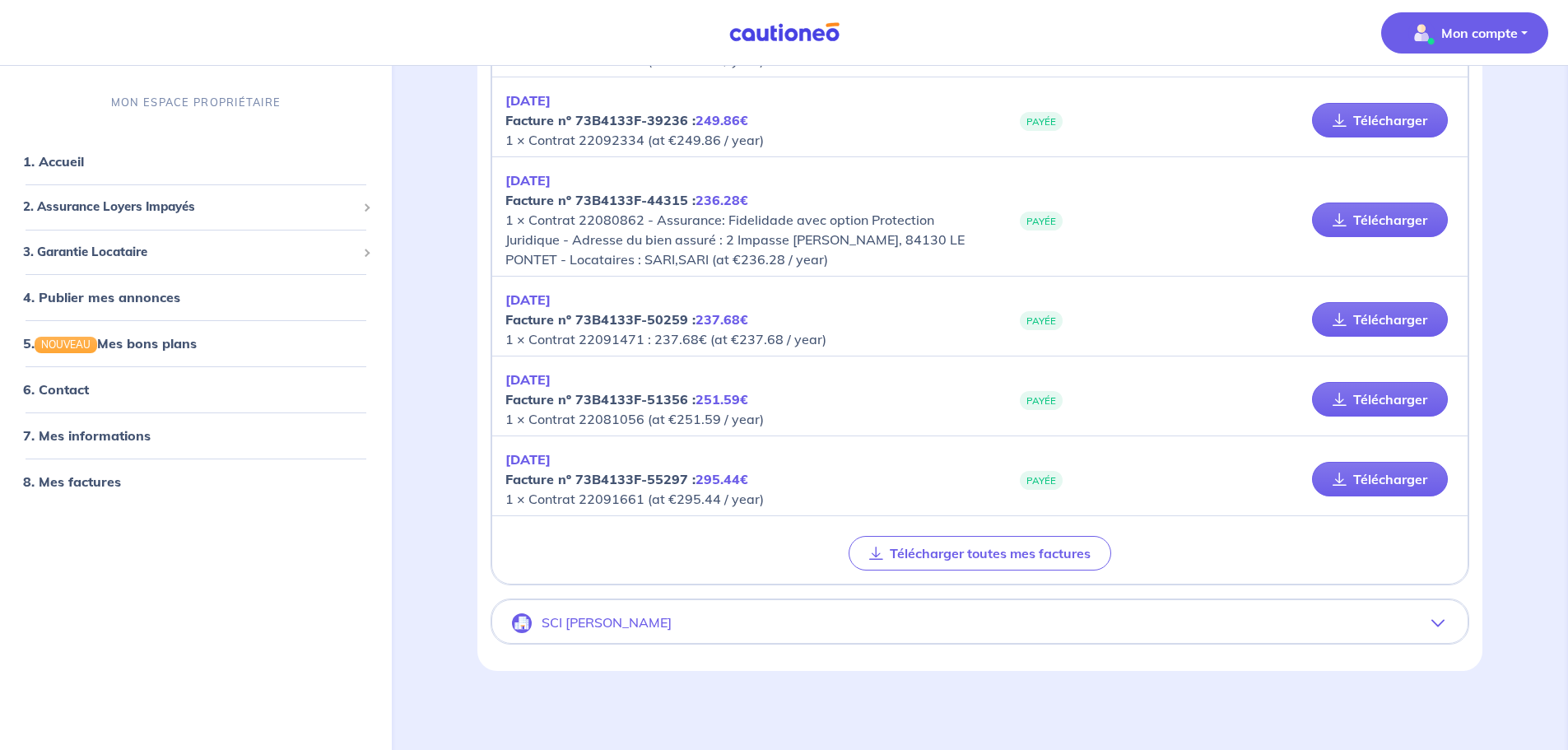
click at [539, 622] on button "SCI [PERSON_NAME]" at bounding box center [979, 624] width 975 height 40
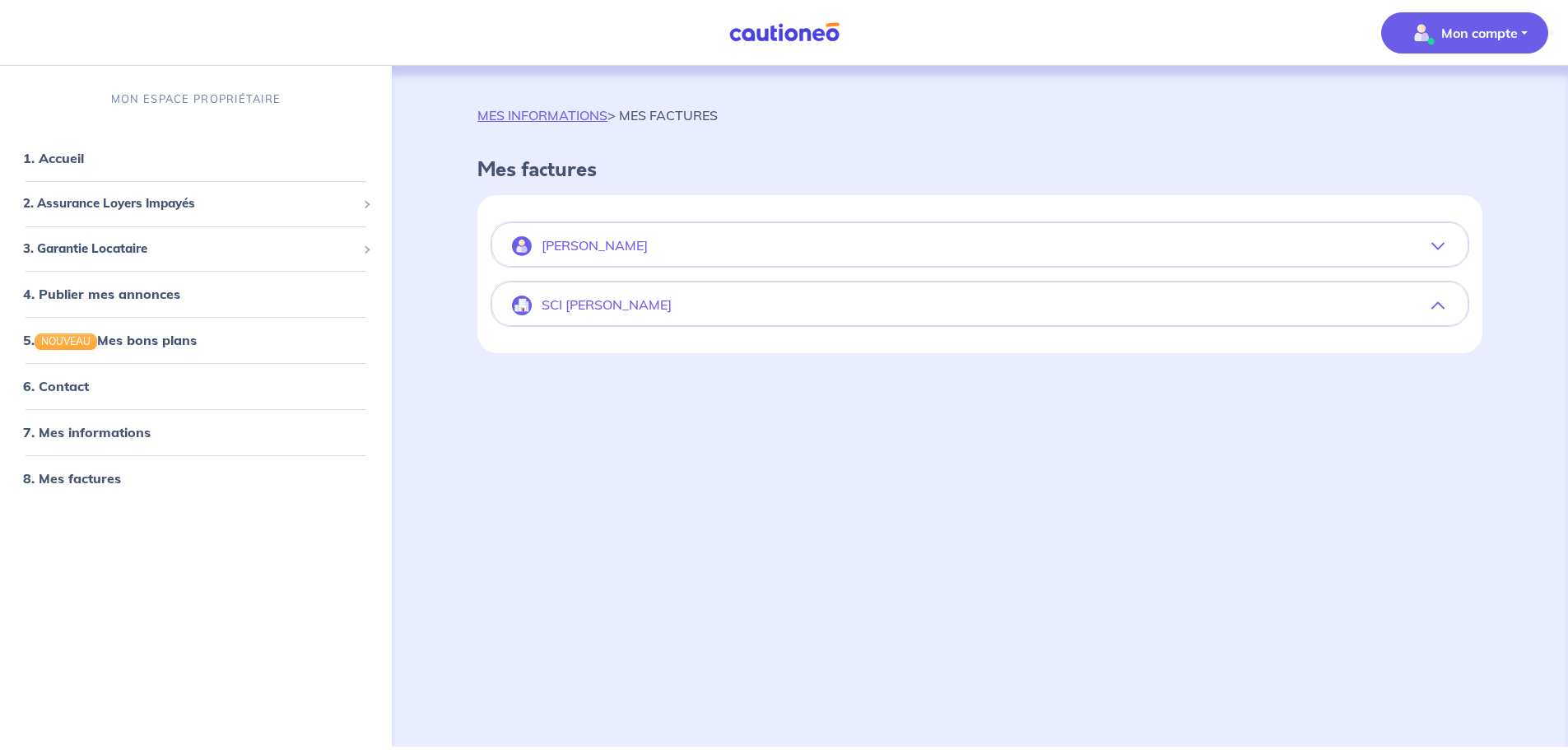
scroll to position [0, 0]
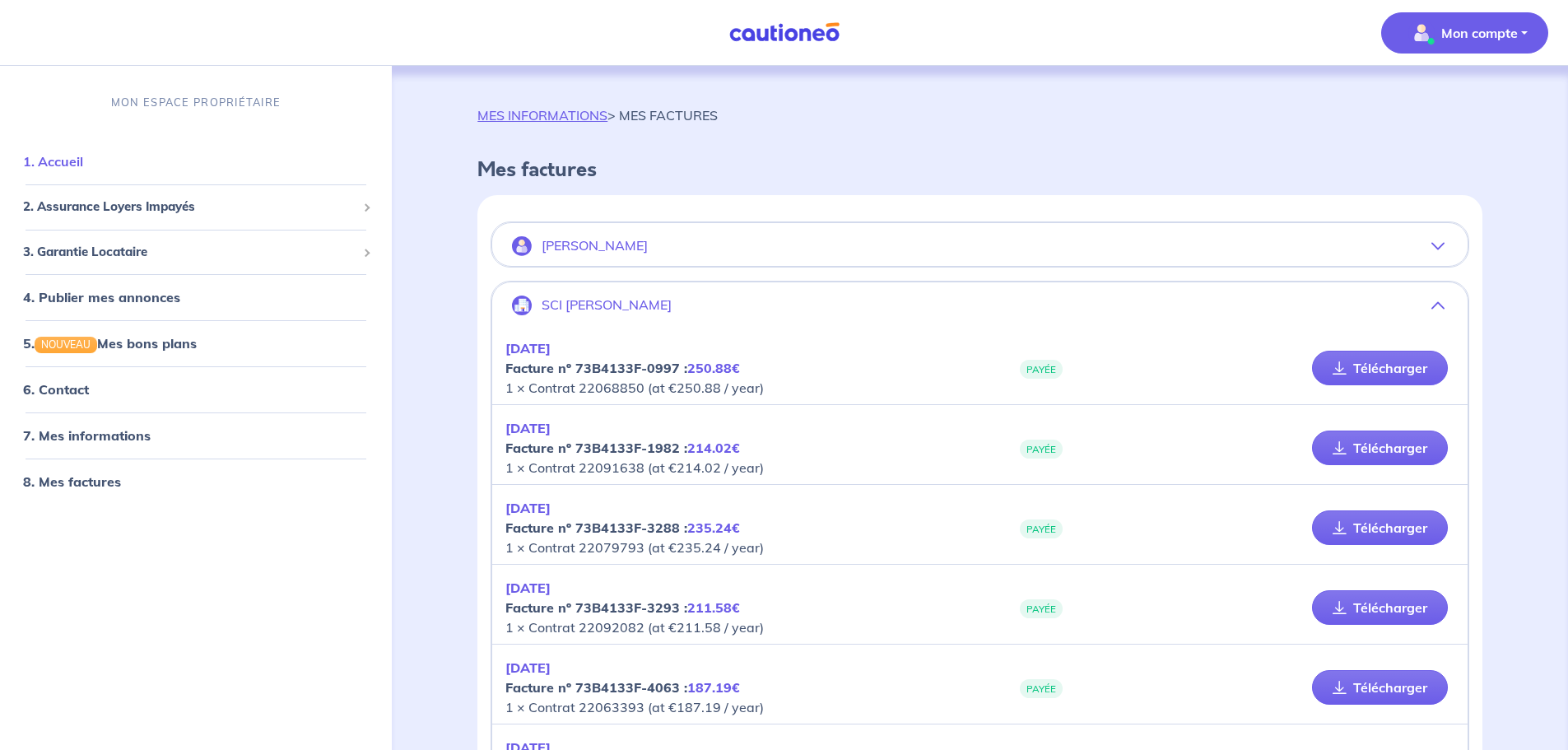
click at [60, 160] on link "1. Accueil" at bounding box center [53, 161] width 60 height 17
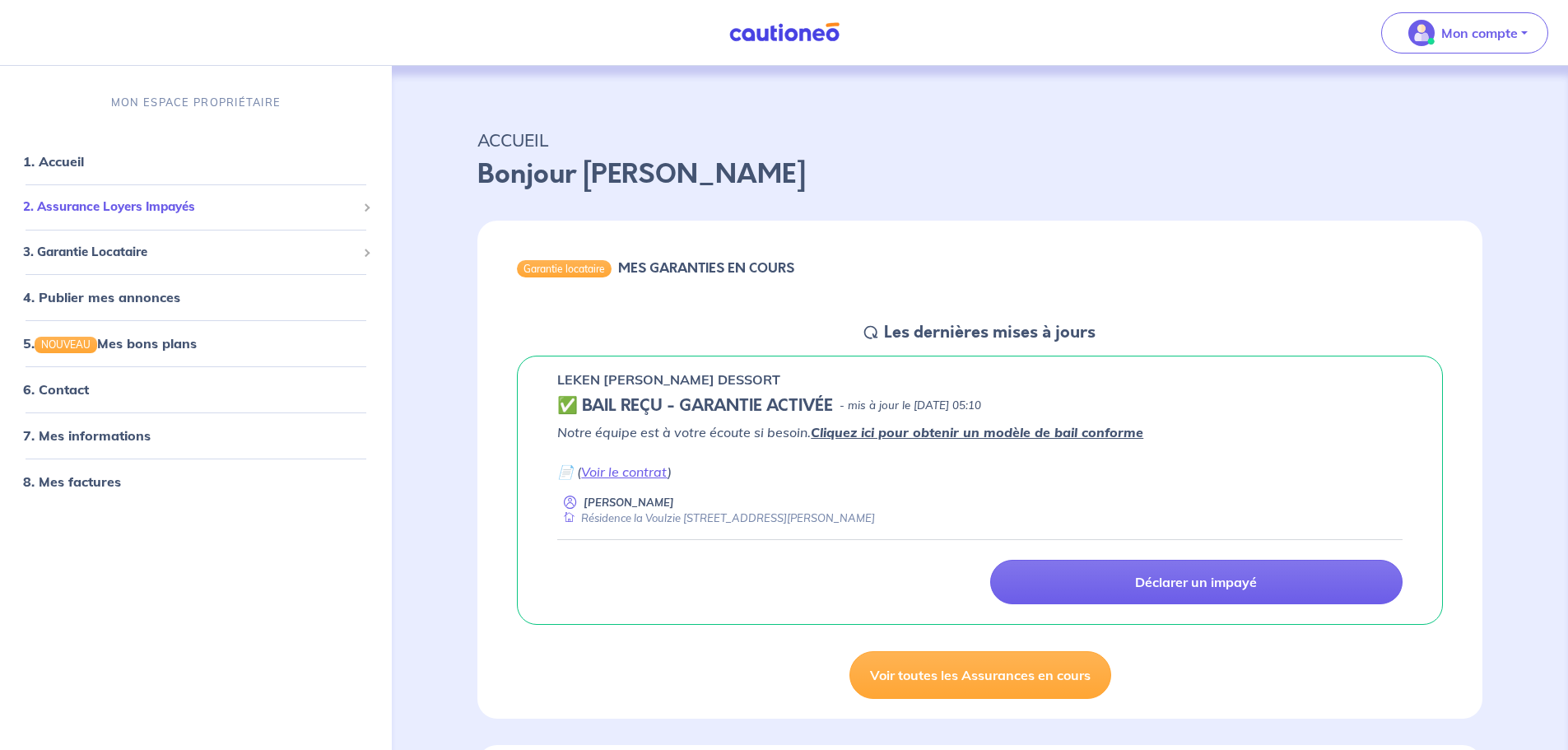
click at [62, 201] on span "2. Assurance Loyers Impayés" at bounding box center [189, 207] width 333 height 19
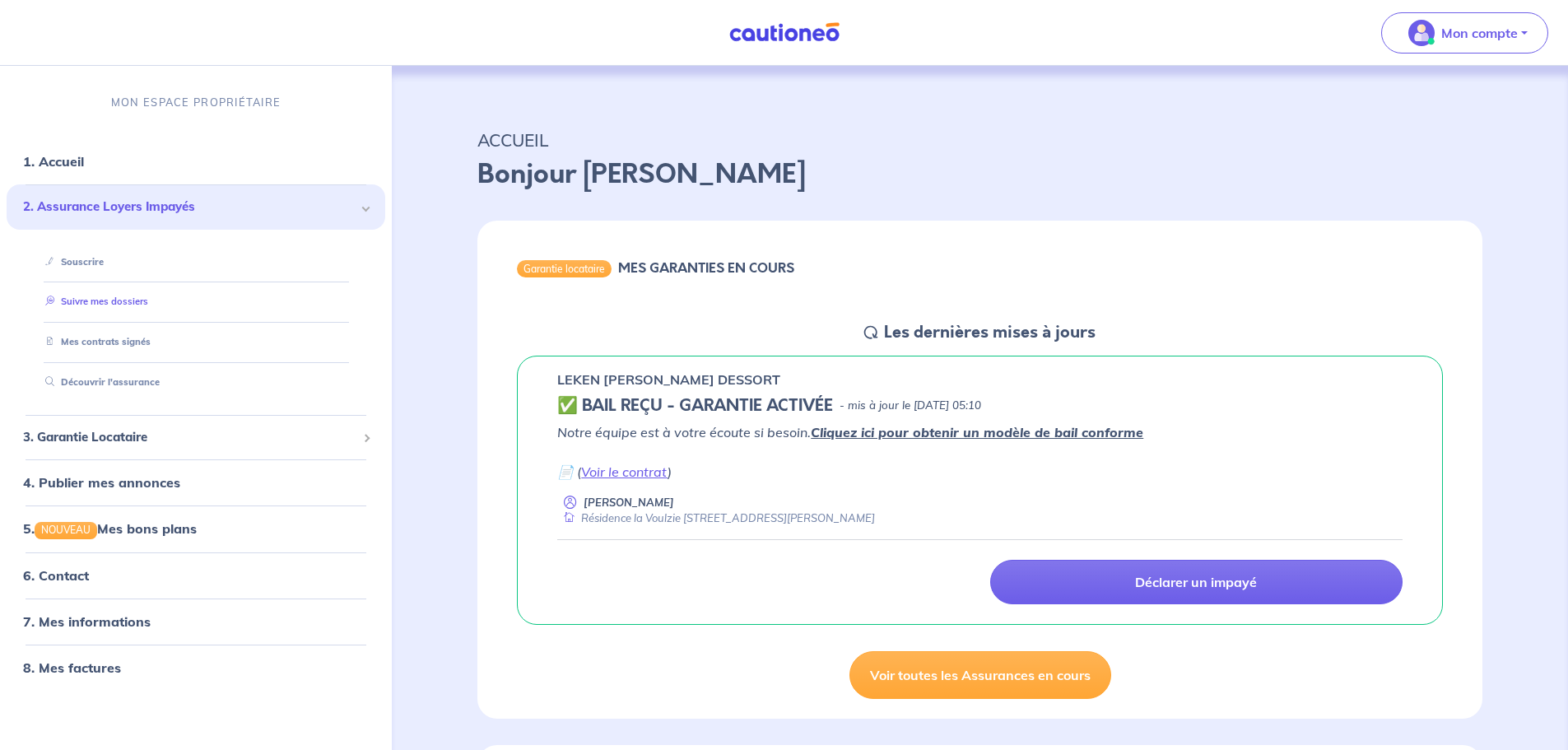
click at [87, 298] on link "Suivre mes dossiers" at bounding box center [93, 302] width 109 height 12
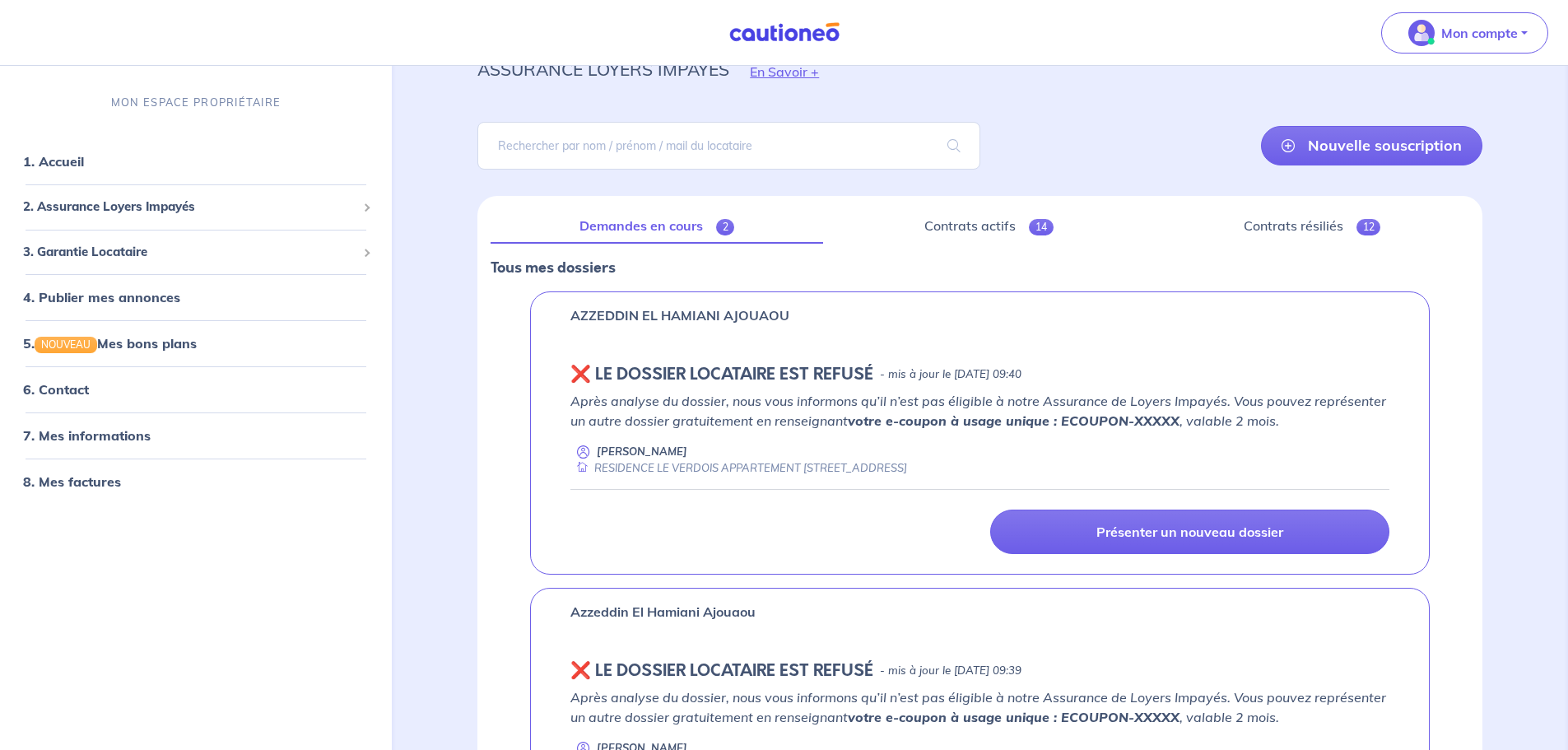
scroll to position [297, 0]
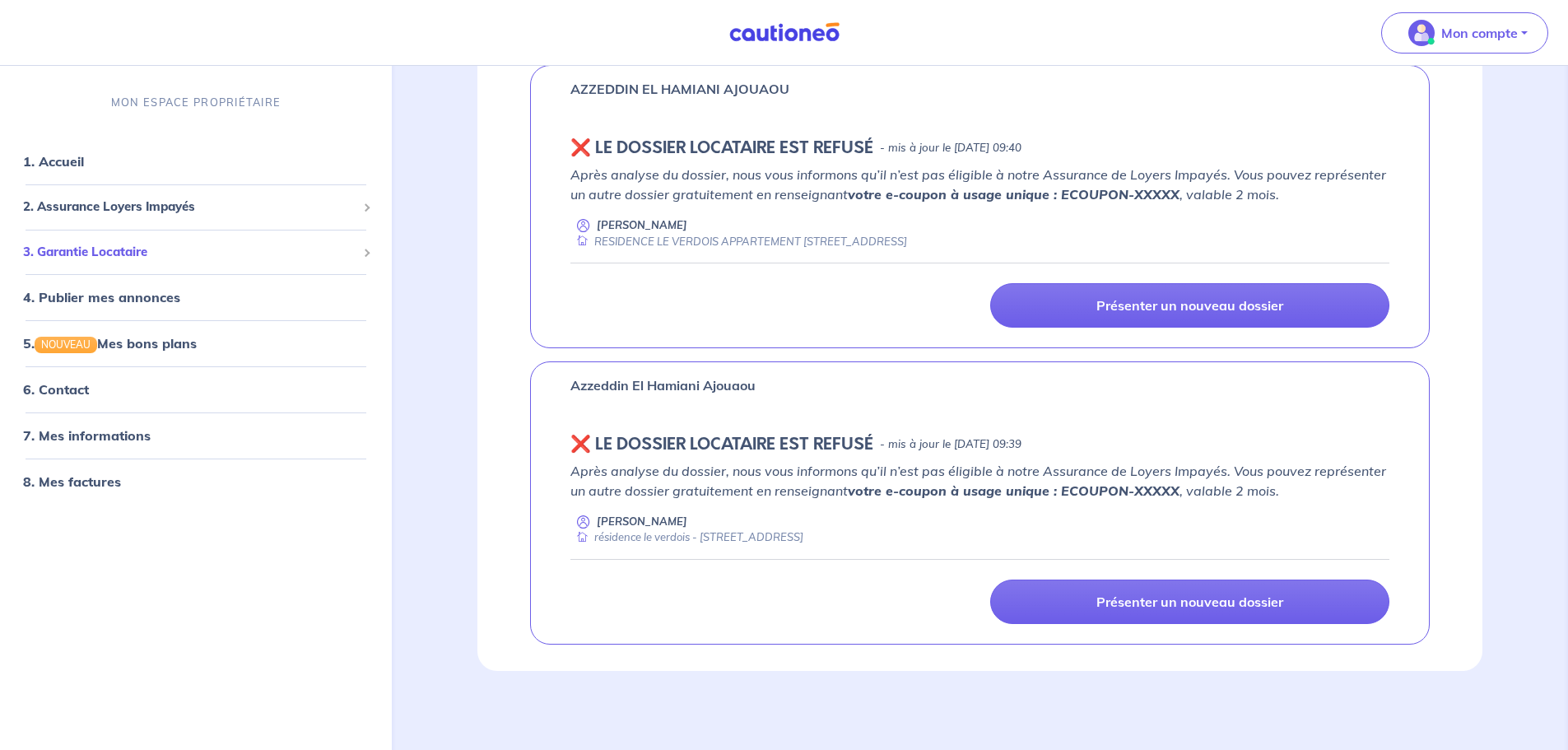
click at [102, 250] on span "3. Garantie Locataire" at bounding box center [189, 252] width 333 height 19
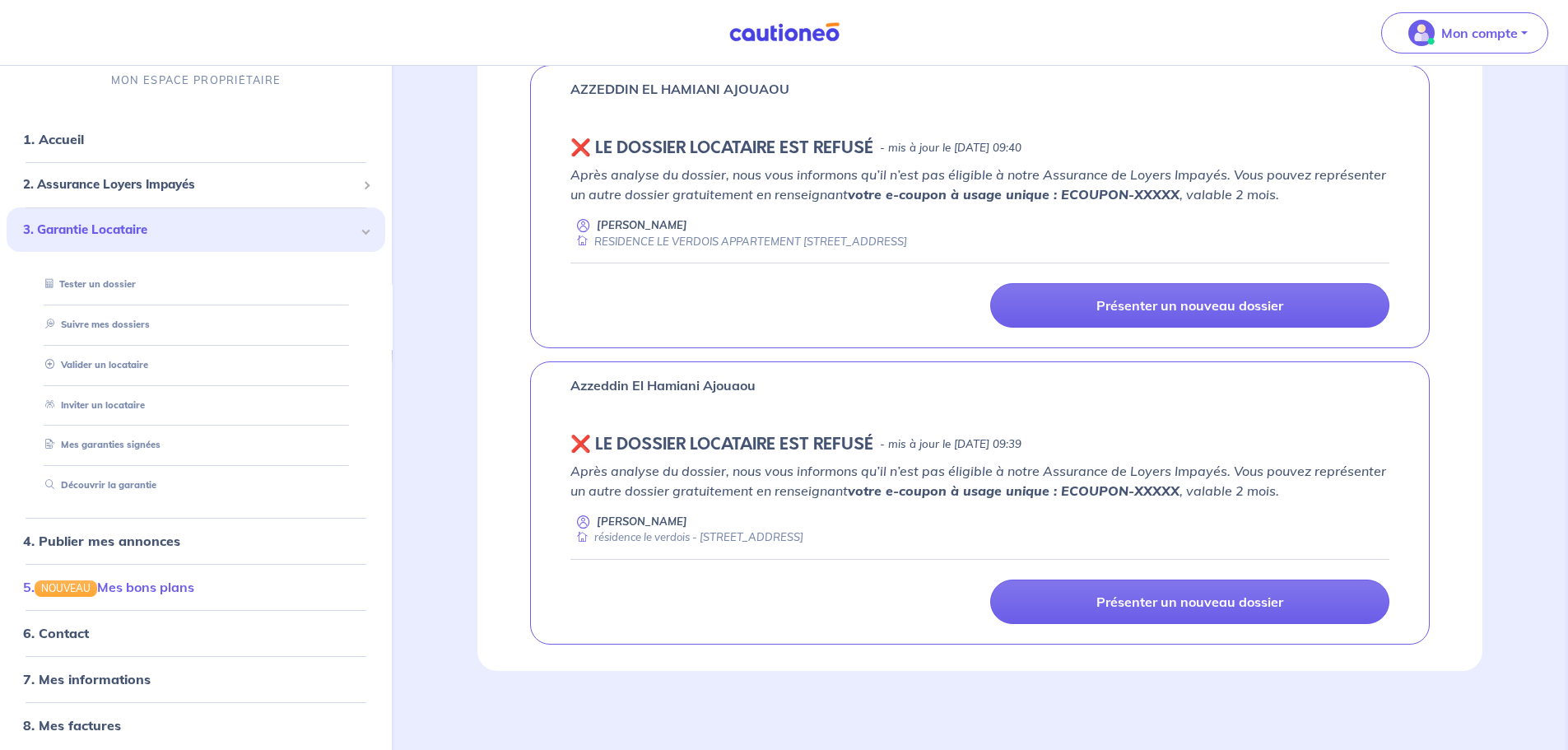
scroll to position [29, 0]
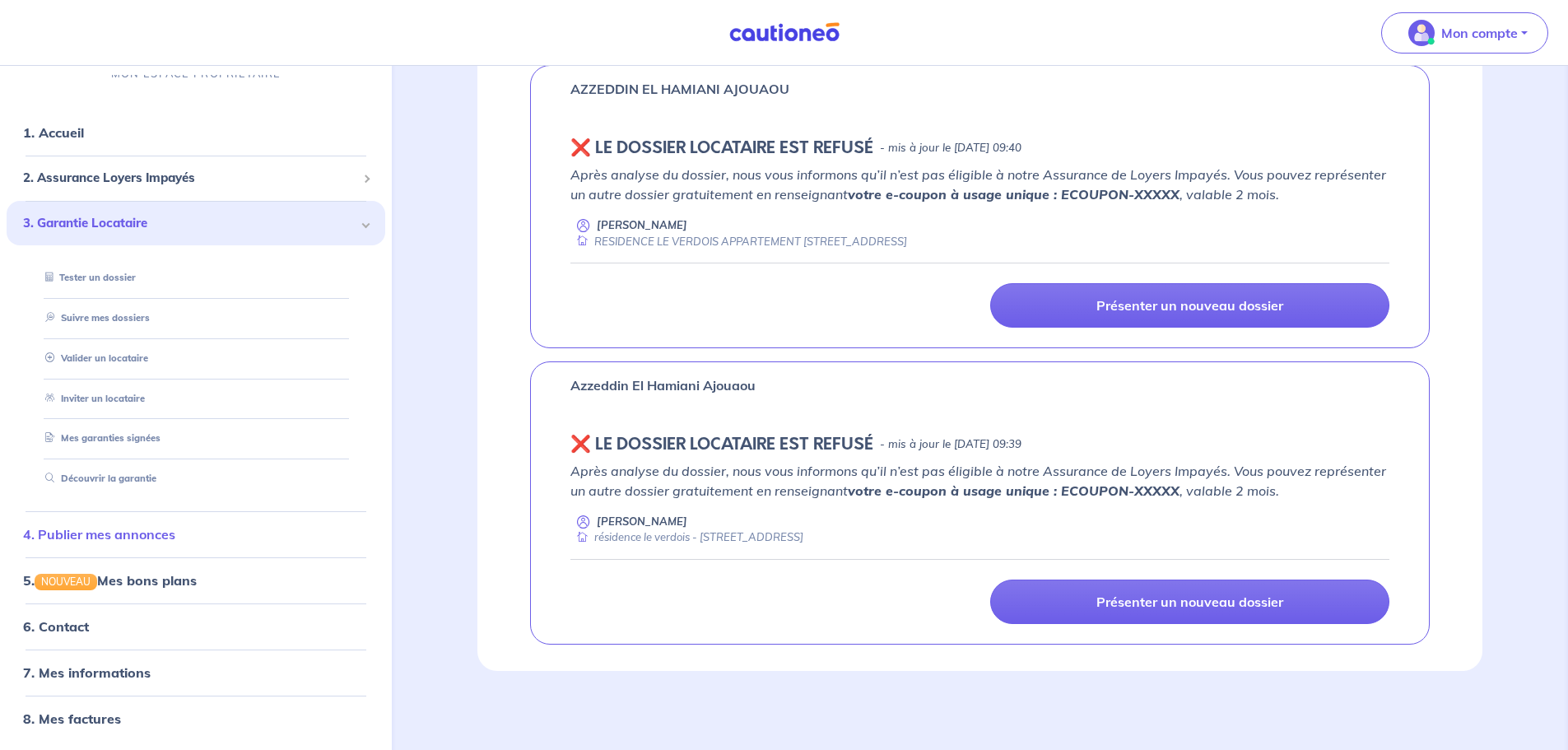
click at [112, 535] on link "4. Publier mes annonces" at bounding box center [98, 534] width 152 height 17
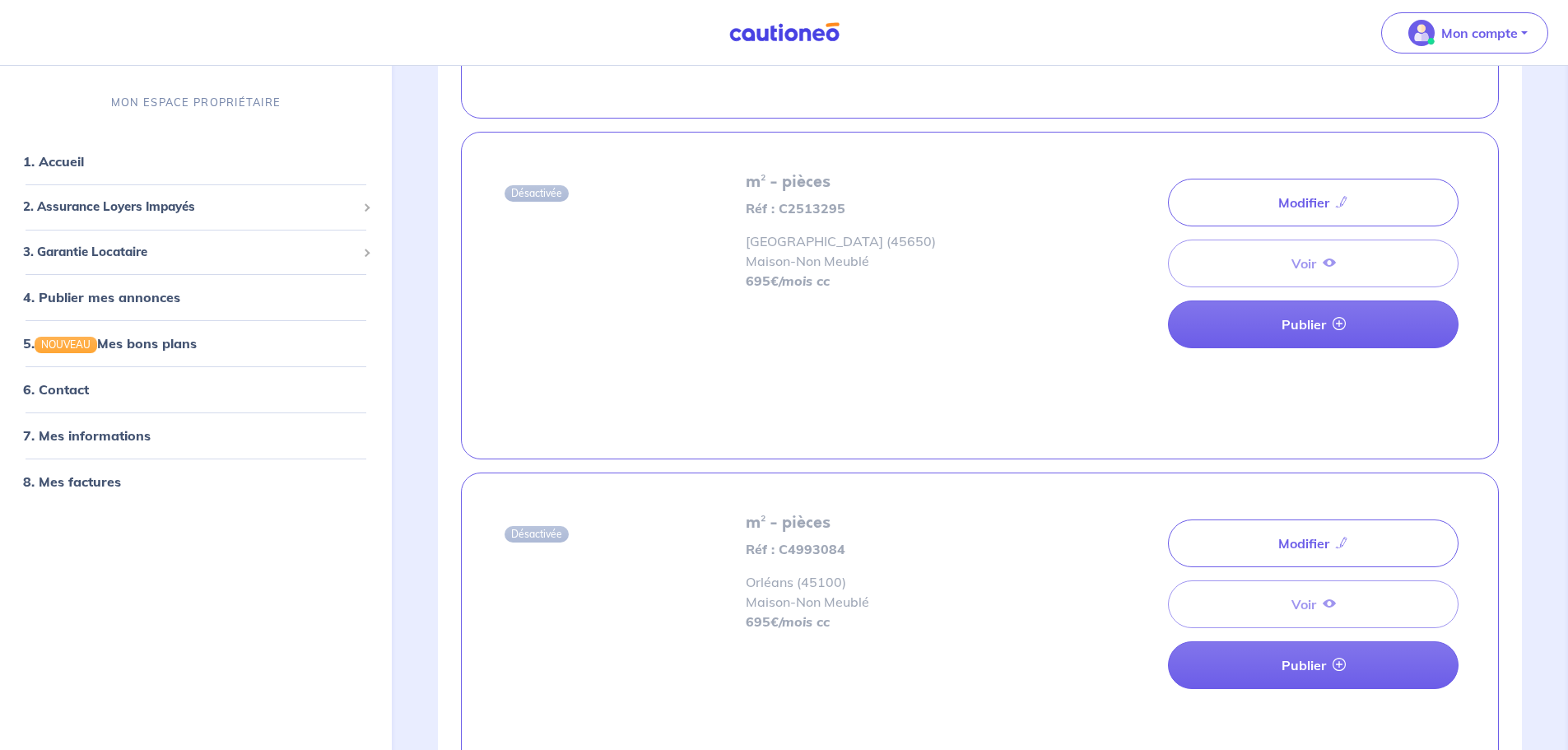
scroll to position [1400, 0]
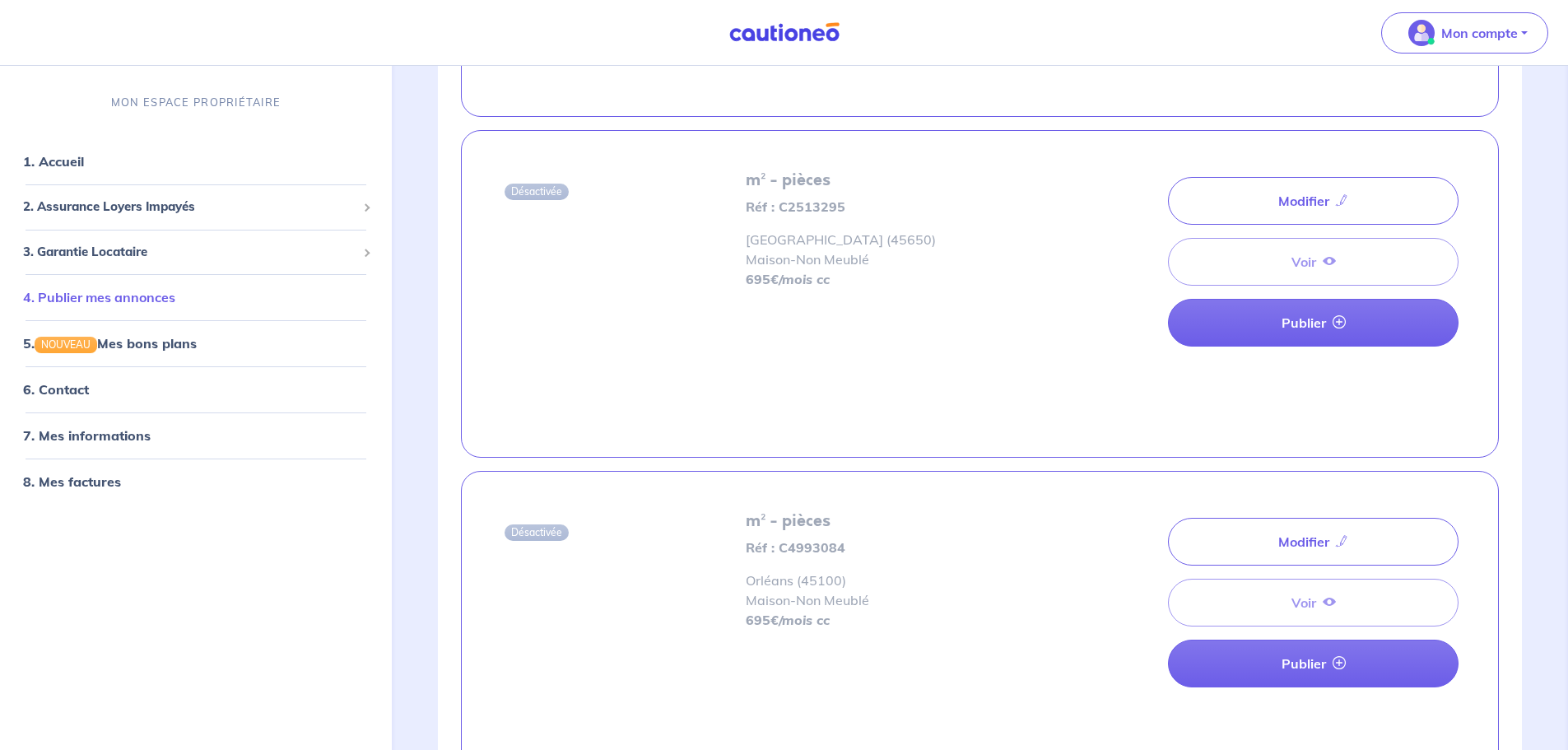
click at [96, 291] on link "4. Publier mes annonces" at bounding box center [98, 297] width 152 height 17
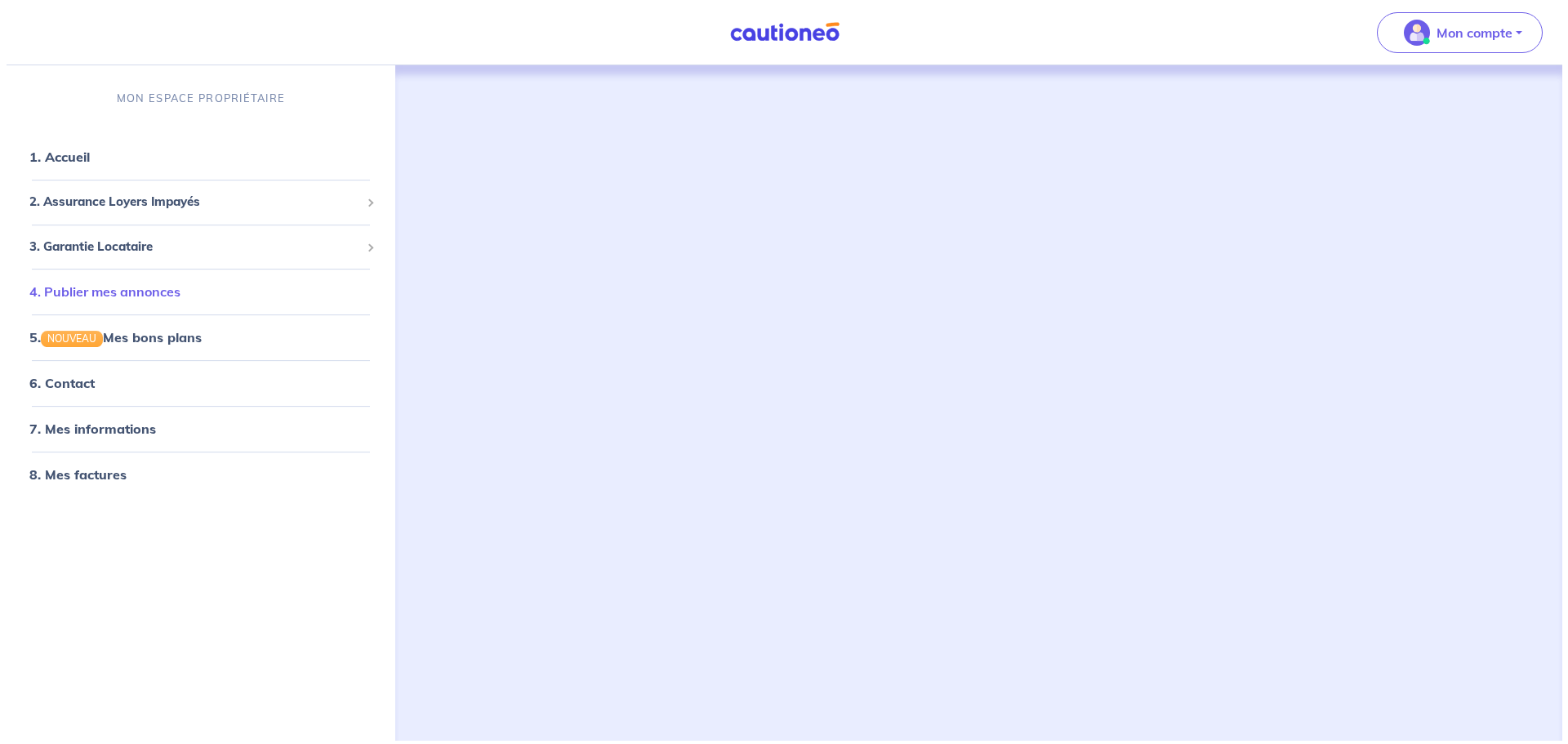
scroll to position [0, 0]
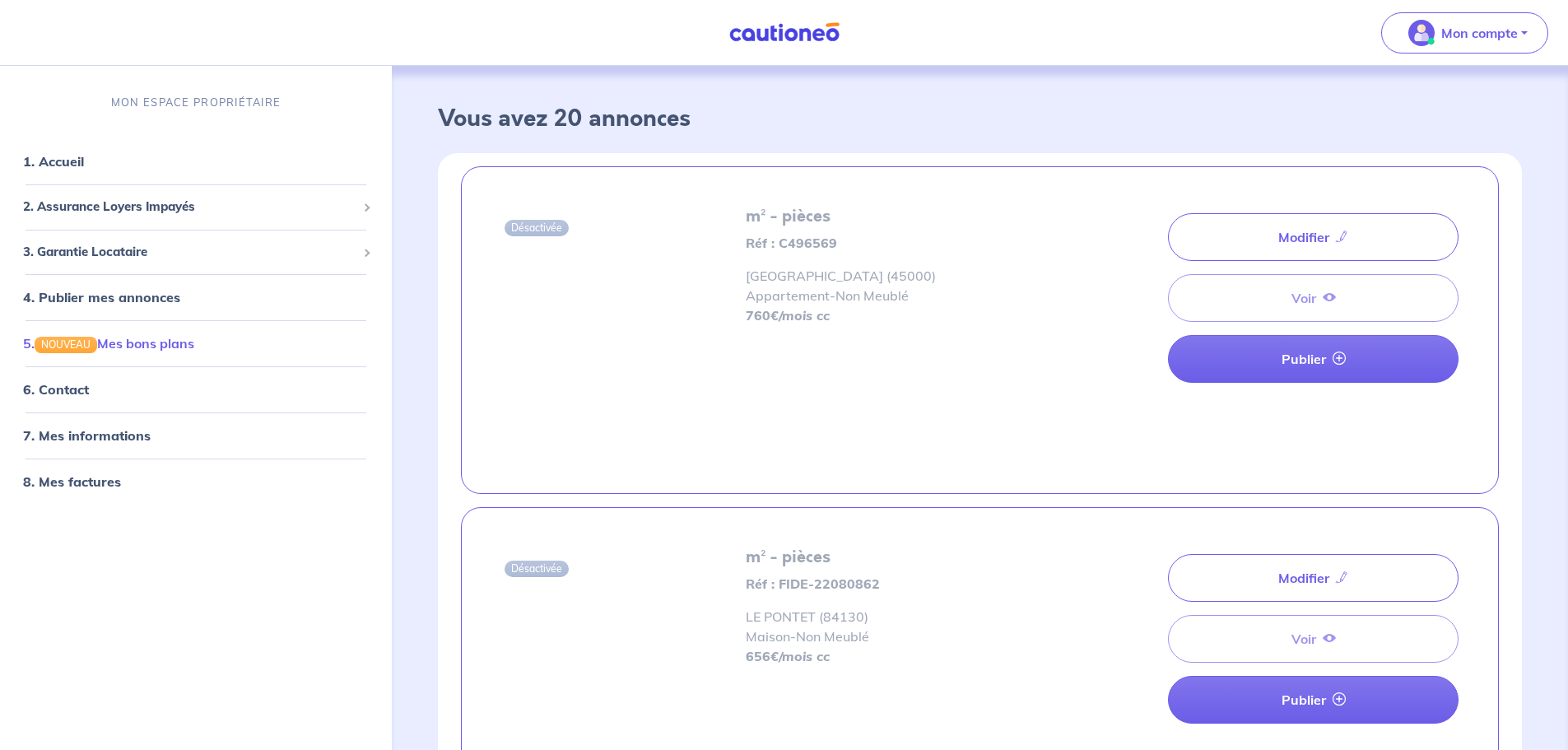
click at [117, 342] on link "5. NOUVEAU Mes bons plans" at bounding box center [108, 343] width 171 height 17
click at [65, 391] on link "6. Contact" at bounding box center [55, 389] width 65 height 17
click at [83, 433] on link "7. Mes informations" at bounding box center [84, 436] width 122 height 17
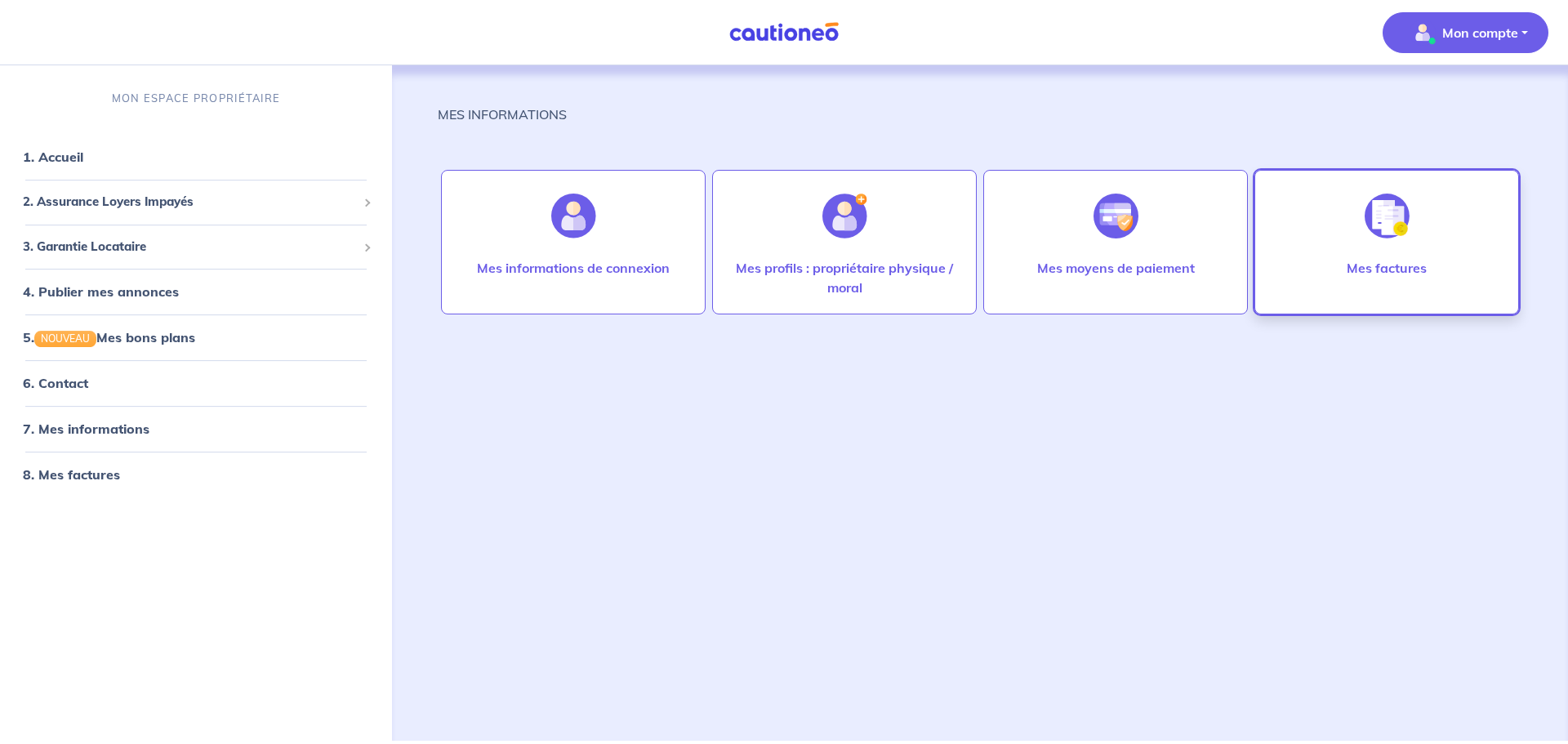
click at [1389, 221] on img at bounding box center [1387, 216] width 45 height 45
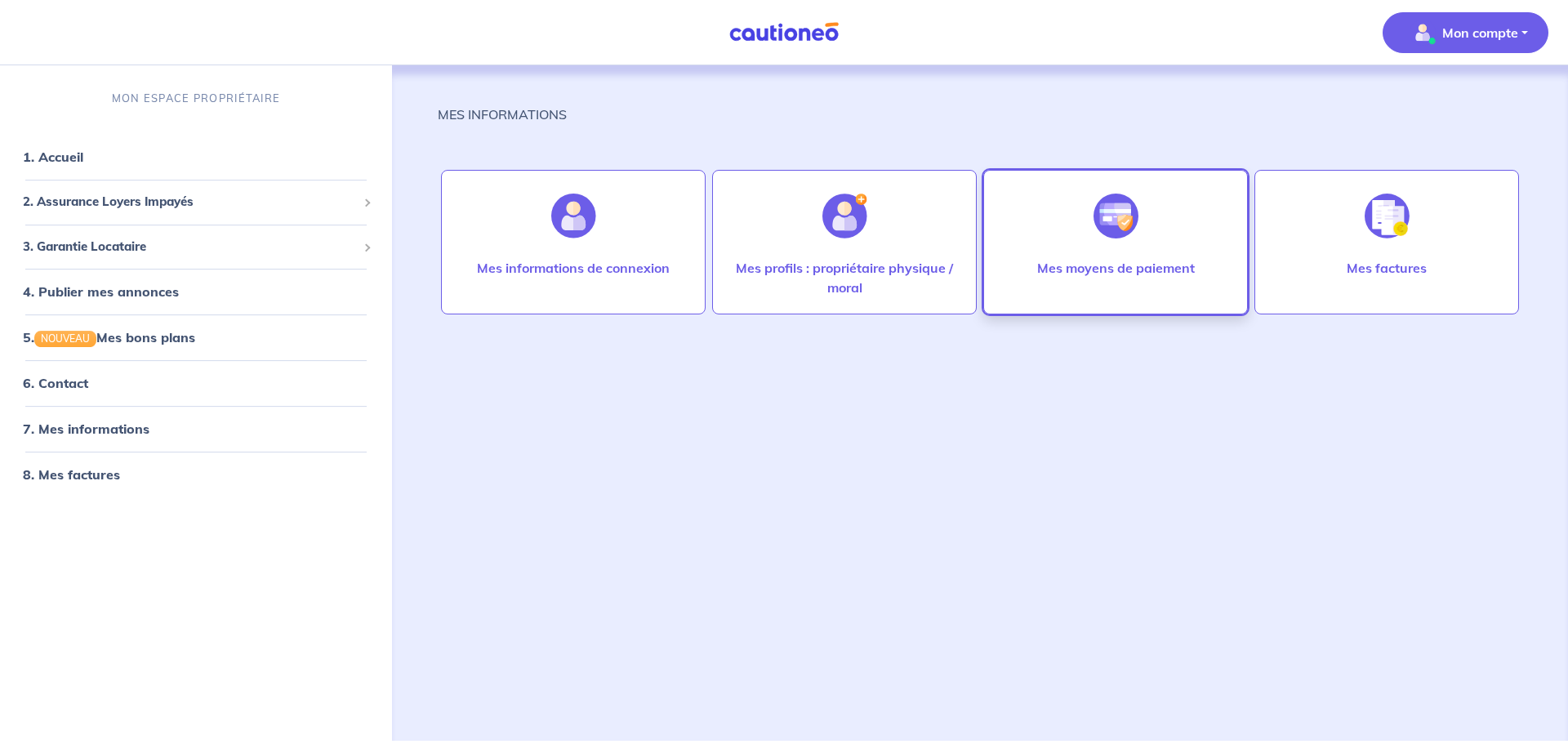
click at [1084, 259] on p "Mes moyens de paiement" at bounding box center [1115, 268] width 158 height 20
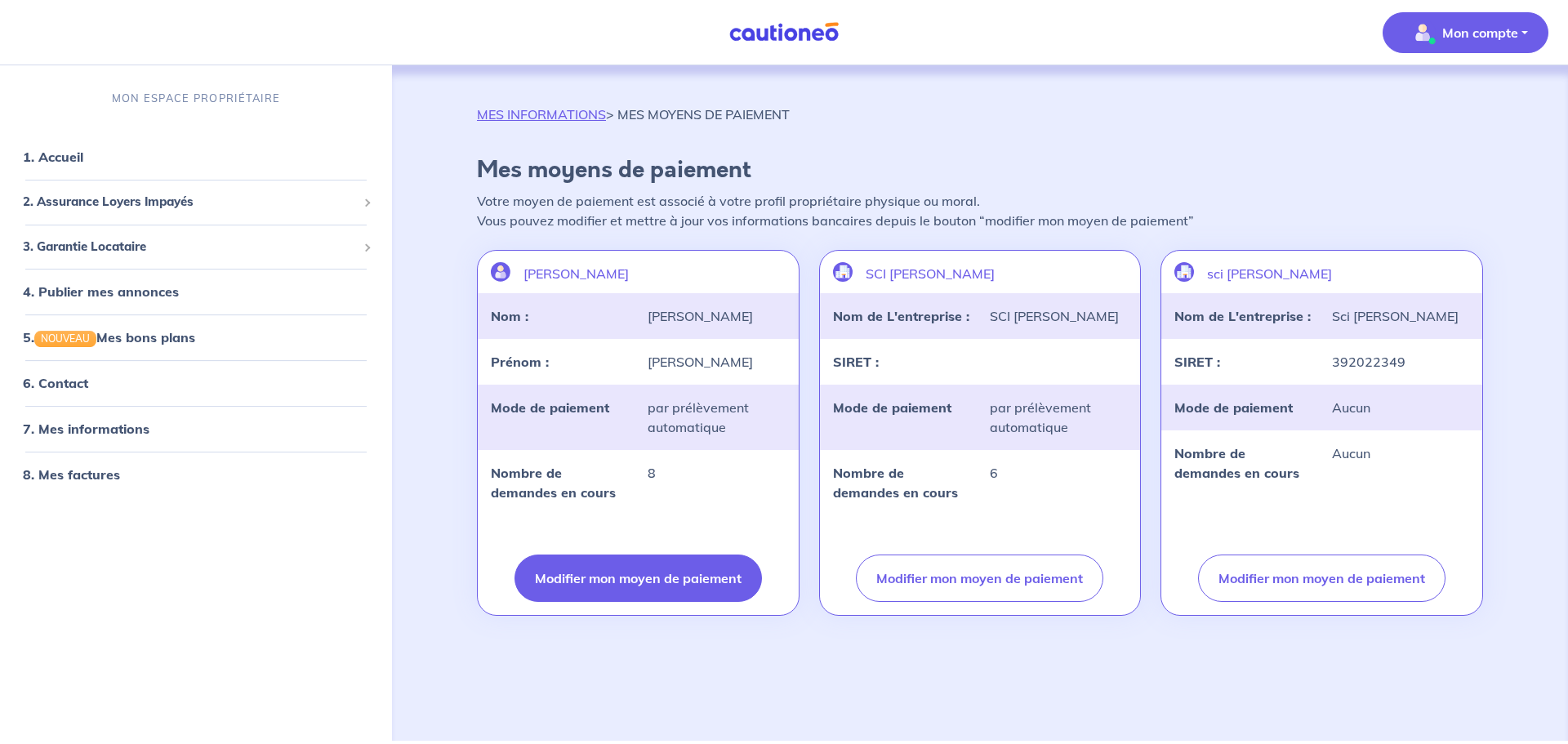
click at [596, 576] on button "Modifier mon moyen de paiement" at bounding box center [638, 578] width 248 height 47
